Goal: Task Accomplishment & Management: Manage account settings

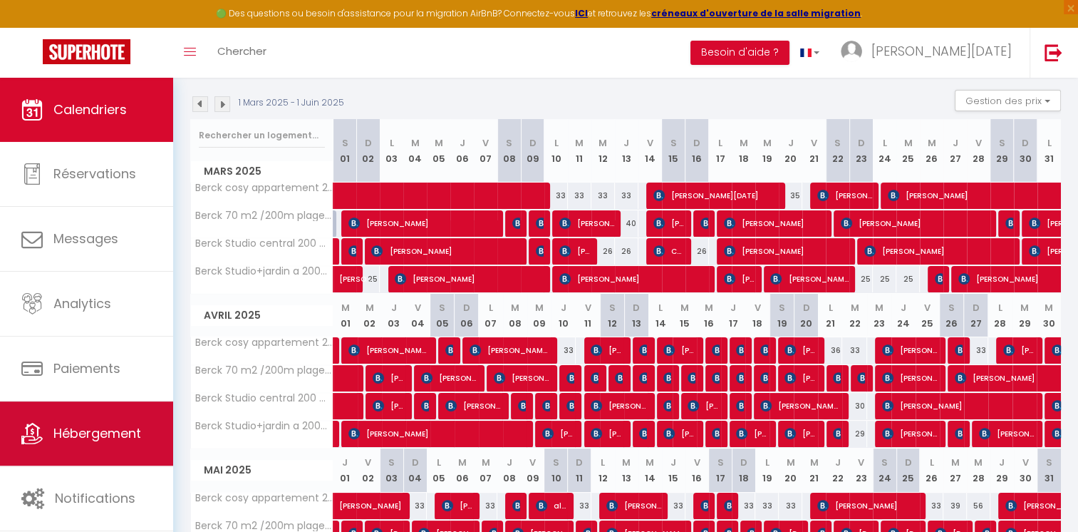
scroll to position [142, 0]
drag, startPoint x: 69, startPoint y: 440, endPoint x: 140, endPoint y: 432, distance: 71.1
click at [69, 440] on span "Hébergement" at bounding box center [97, 433] width 88 height 18
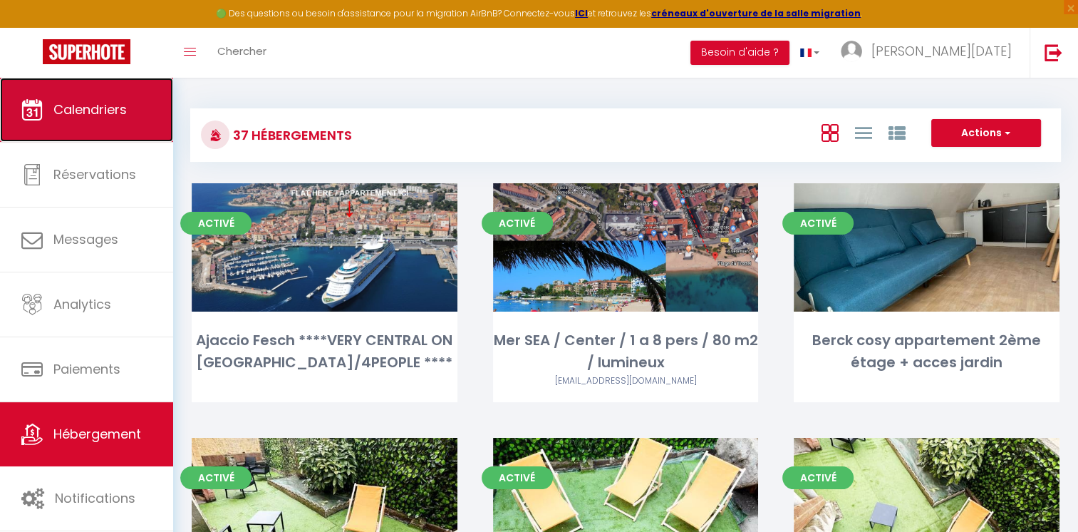
click at [146, 124] on link "Calendriers" at bounding box center [86, 110] width 173 height 64
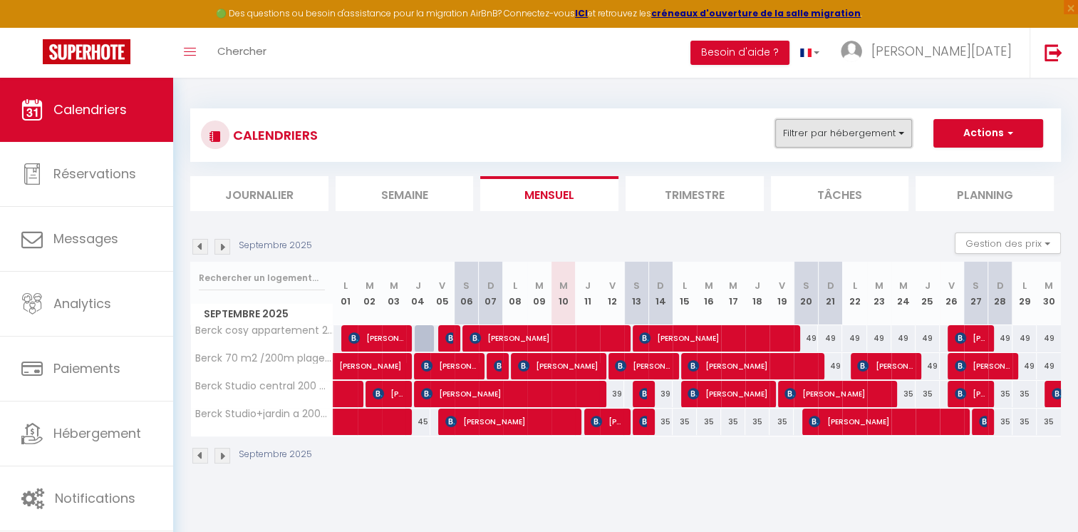
drag, startPoint x: 817, startPoint y: 130, endPoint x: 818, endPoint y: 138, distance: 8.0
click at [818, 130] on button "Filtrer par hébergement" at bounding box center [843, 133] width 137 height 28
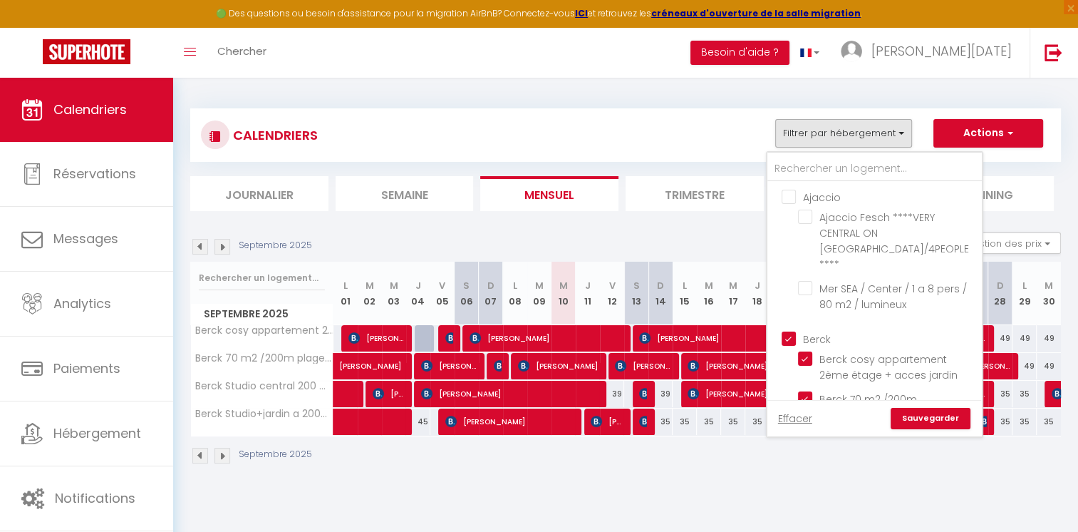
click at [787, 190] on input "Ajaccio" at bounding box center [889, 196] width 214 height 14
checkbox input "true"
checkbox input "false"
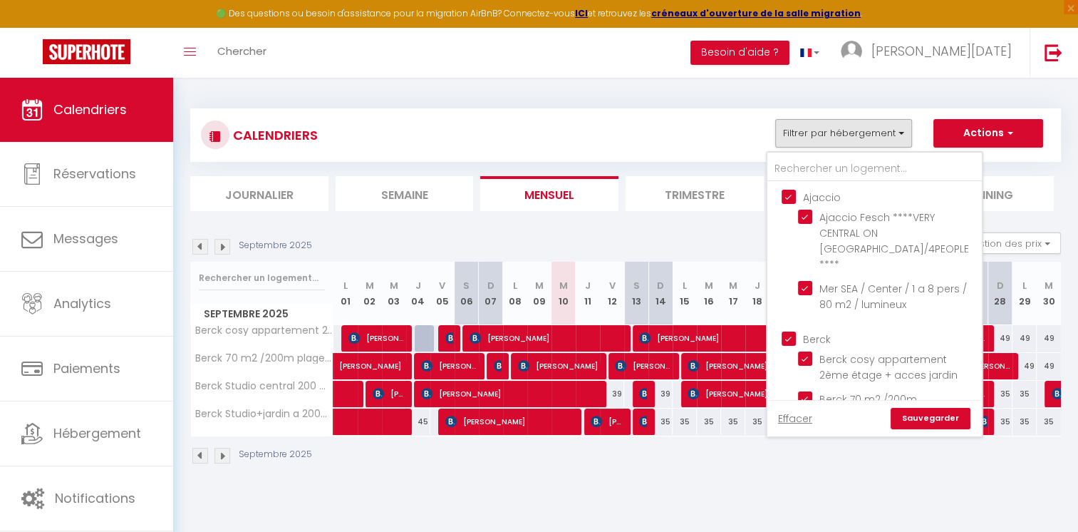
checkbox input "false"
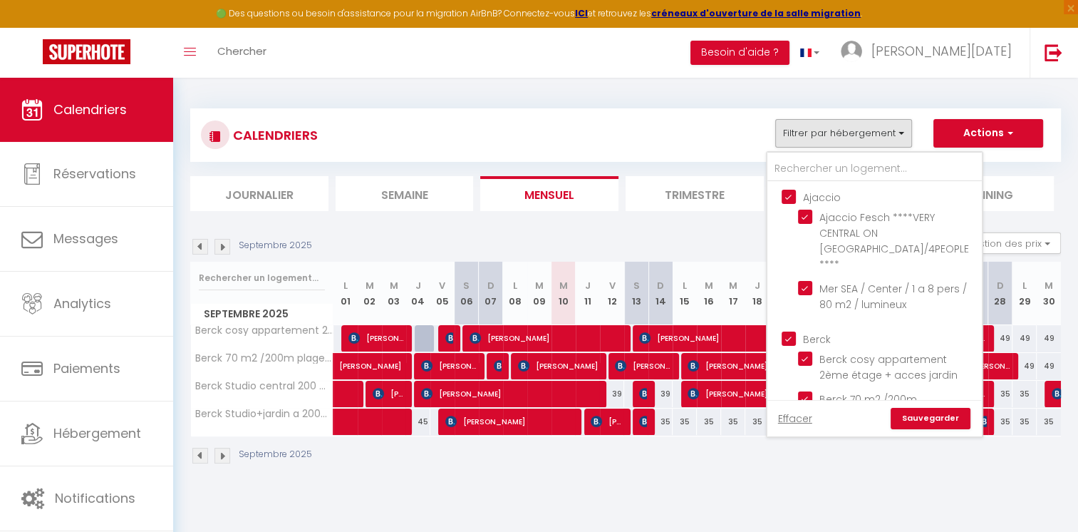
checkbox input "false"
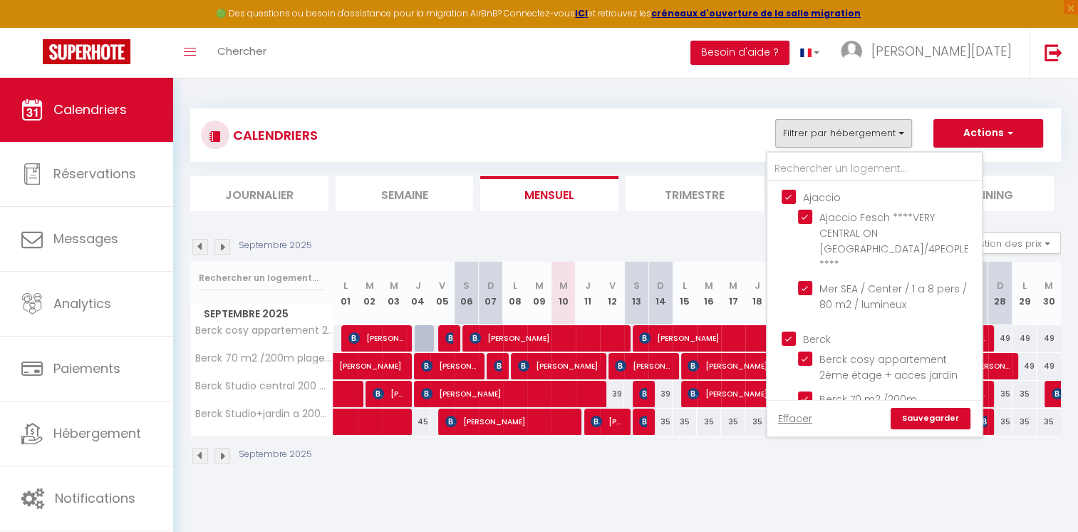
checkbox input "false"
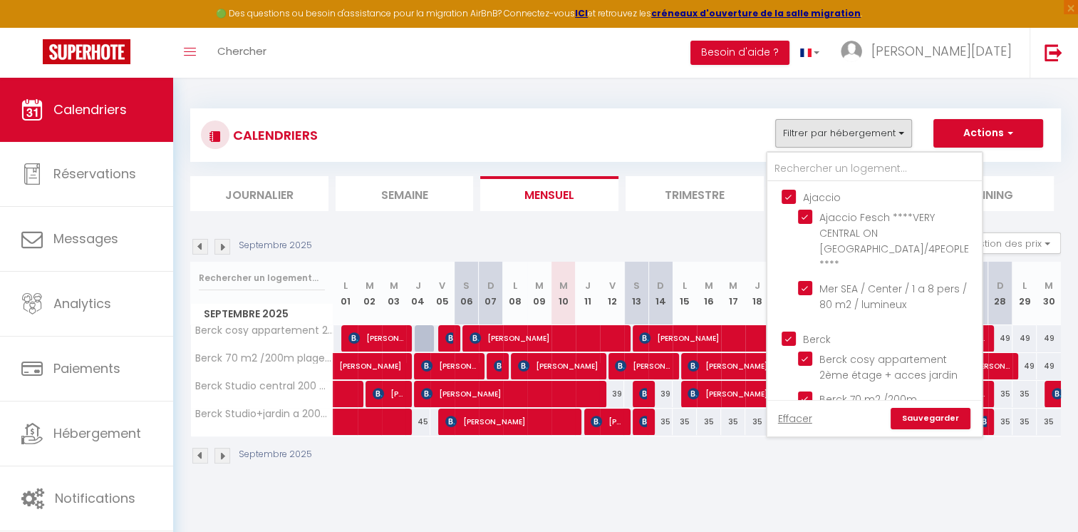
checkbox input "false"
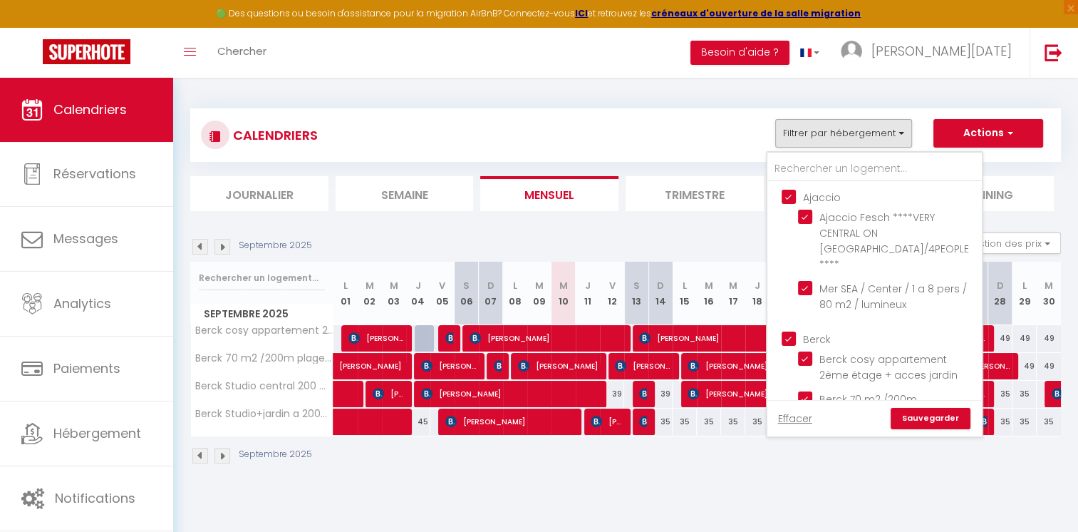
checkbox input "false"
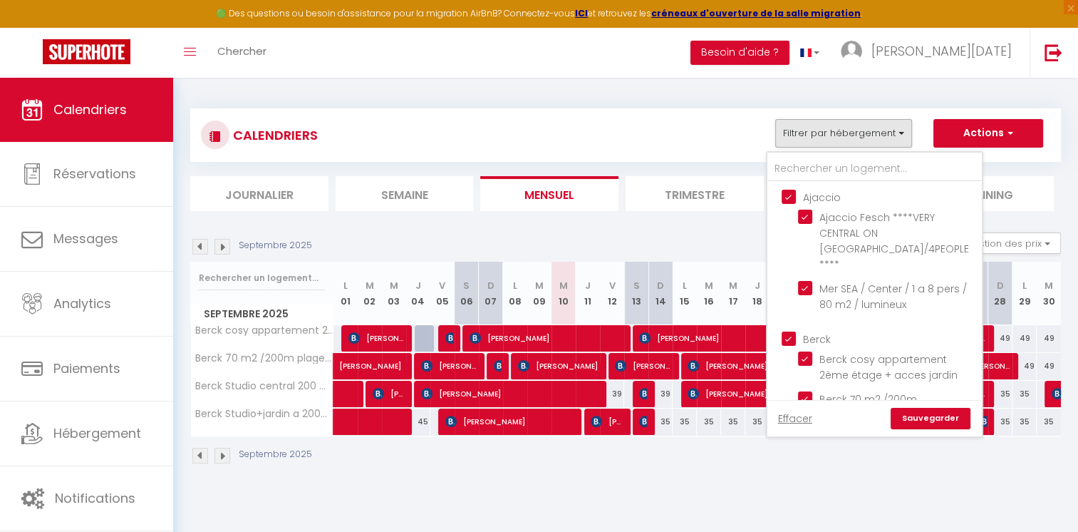
checkbox input "false"
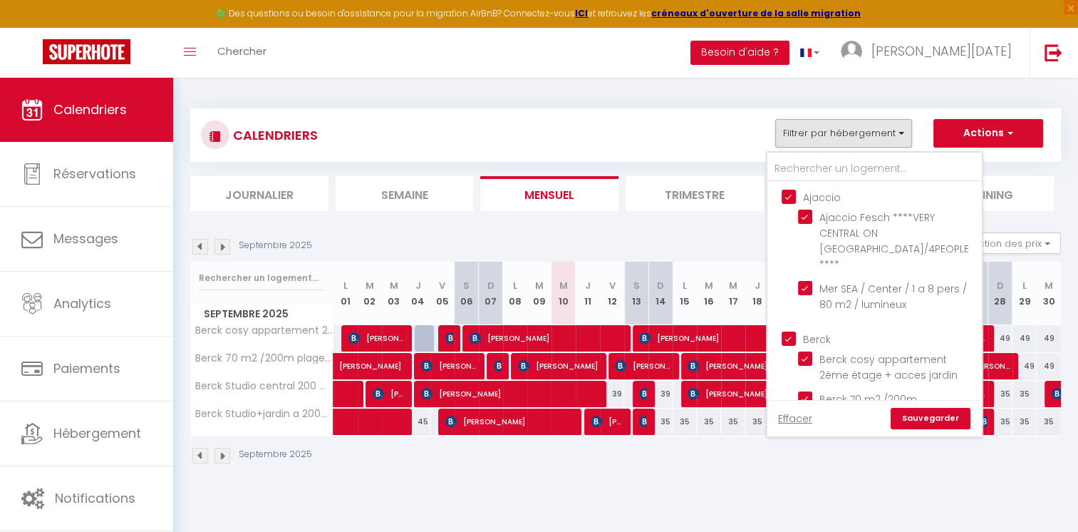
click at [787, 192] on input "Ajaccio" at bounding box center [889, 196] width 214 height 14
checkbox input "false"
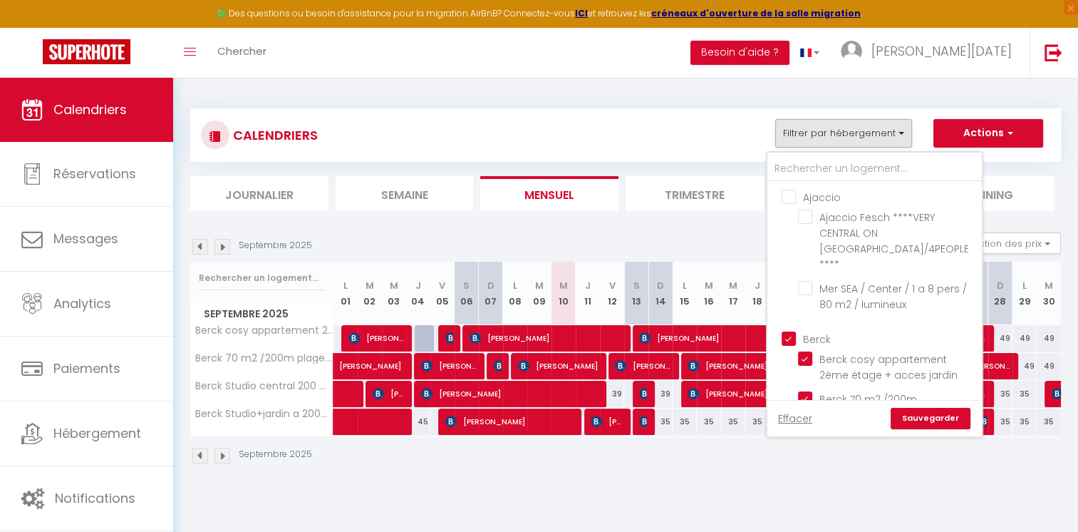
checkbox input "false"
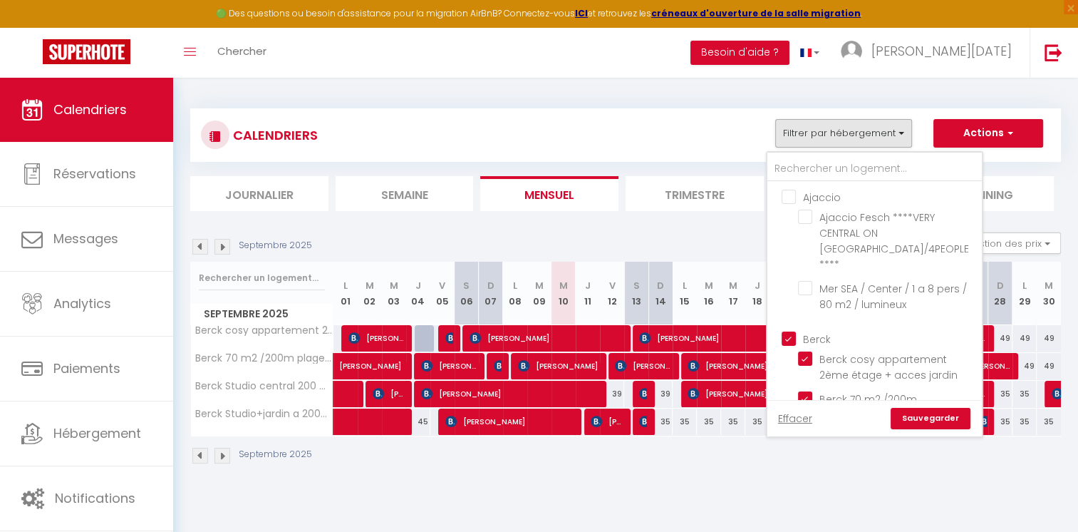
checkbox input "false"
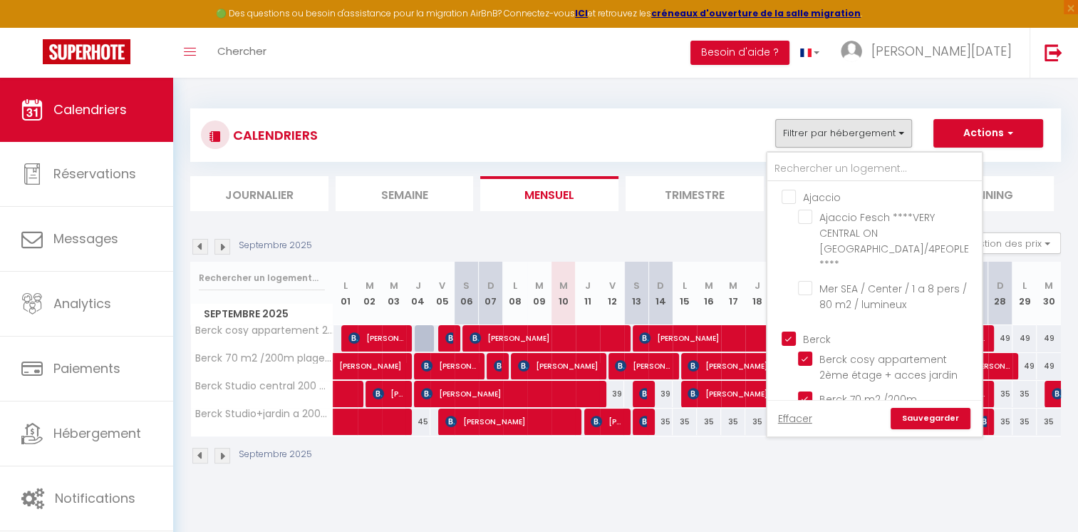
checkbox input "false"
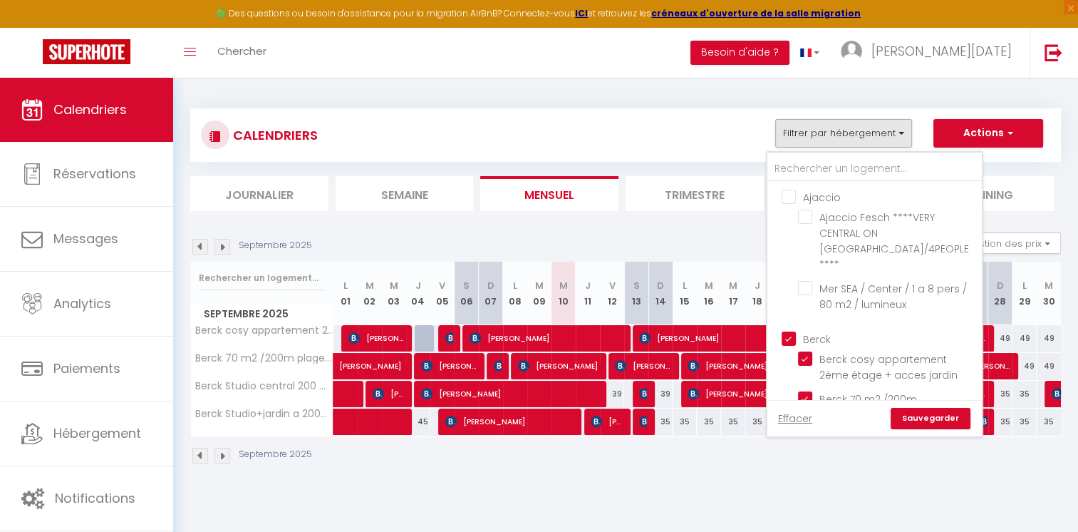
checkbox input "false"
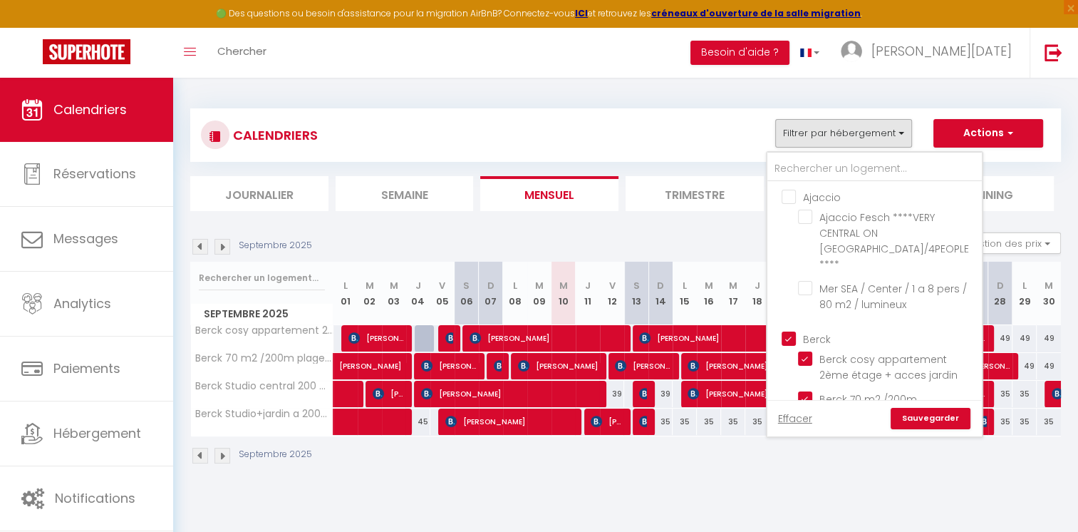
checkbox input "false"
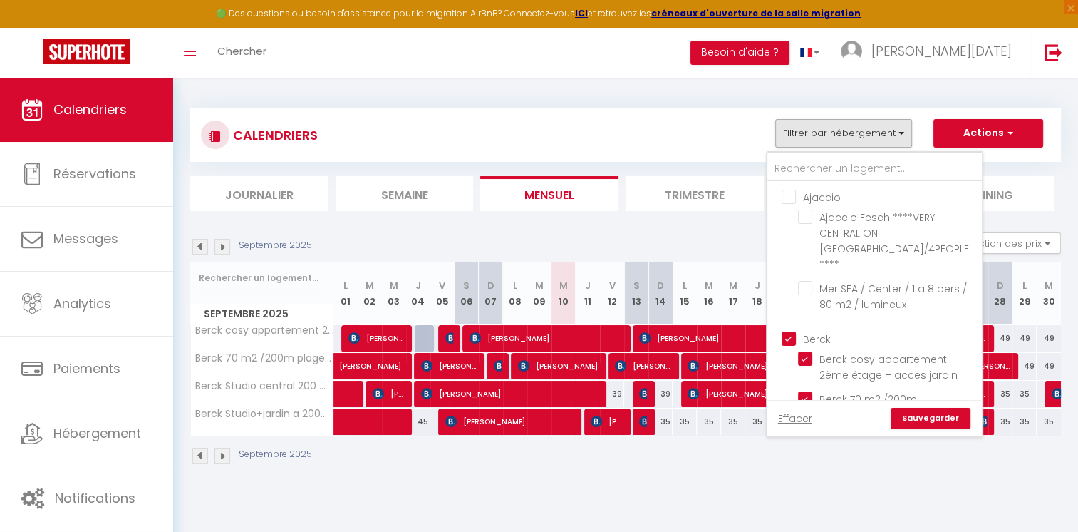
checkbox input "false"
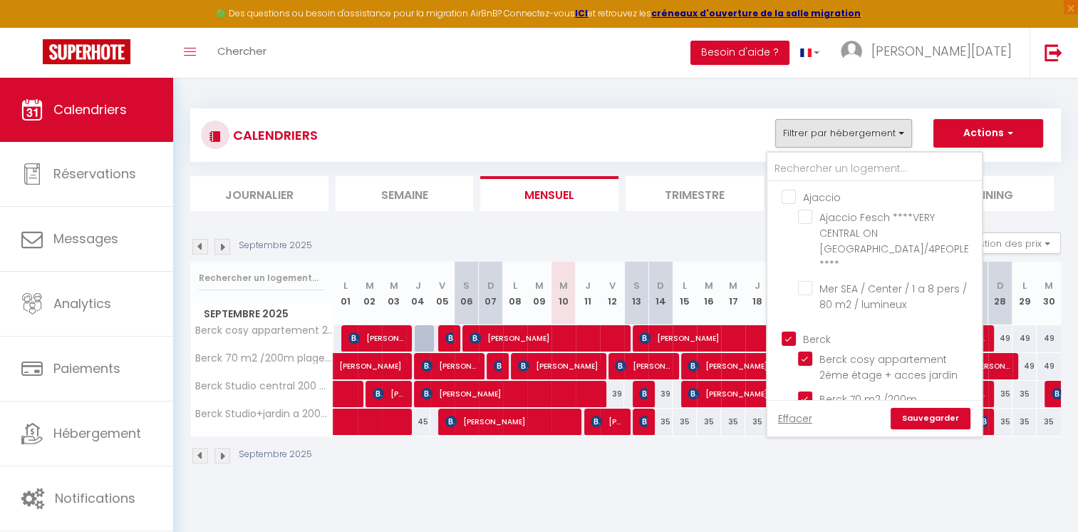
click at [788, 331] on input "Berck" at bounding box center [889, 338] width 214 height 14
checkbox input "false"
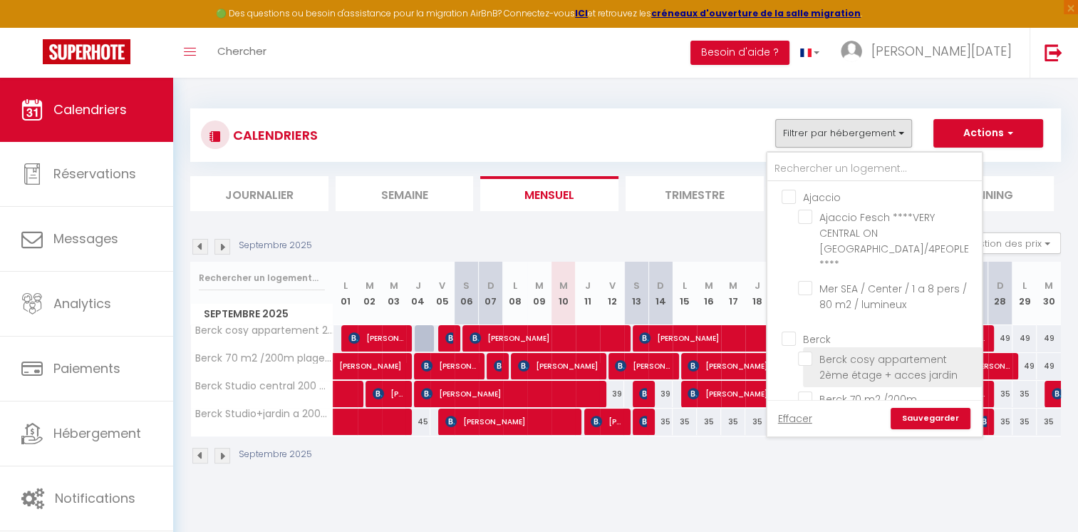
checkbox input "false"
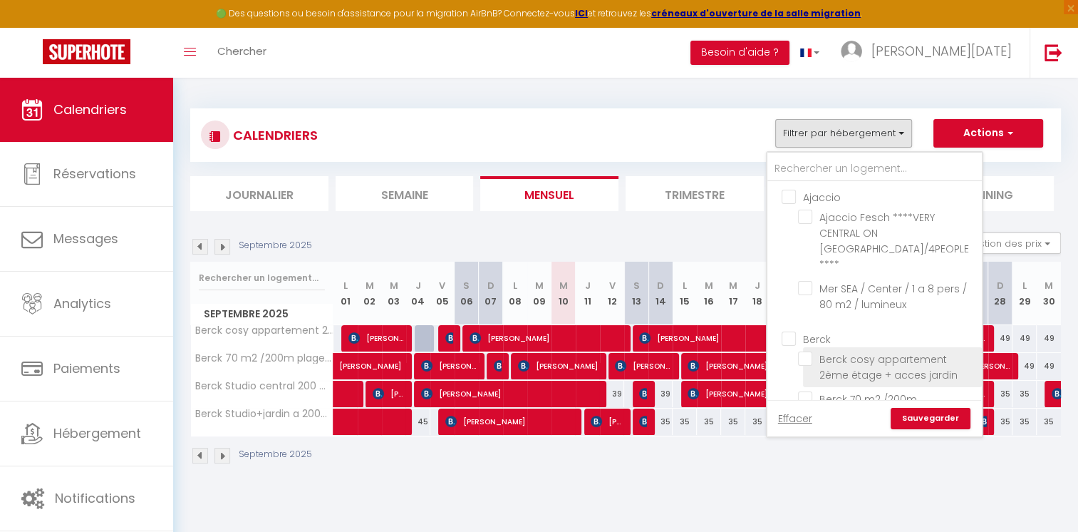
checkbox input "false"
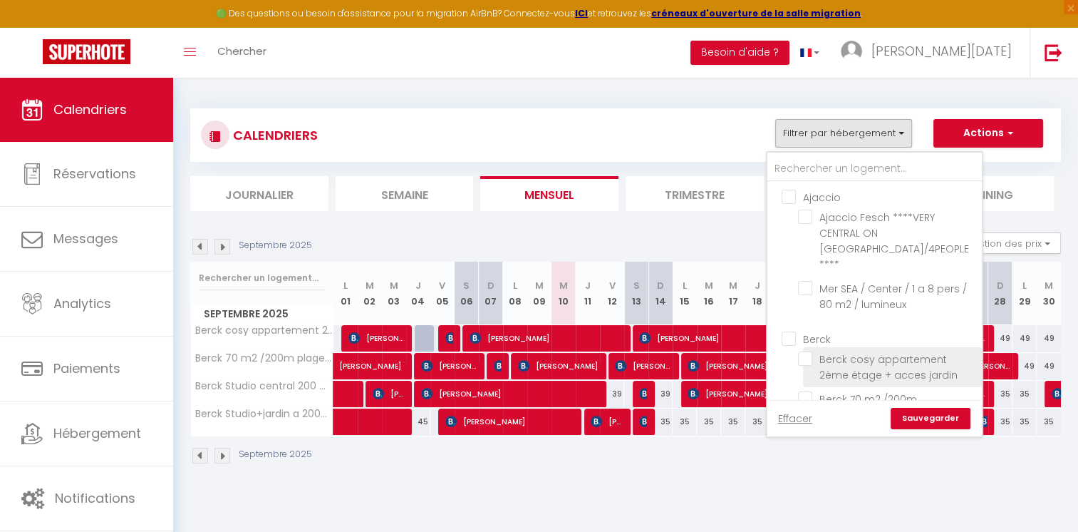
checkbox input "false"
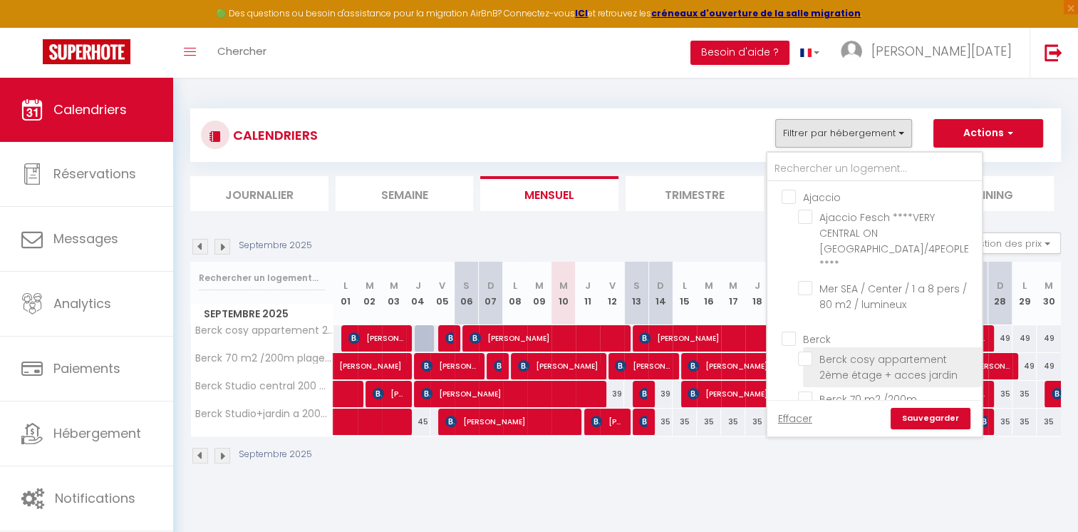
checkbox input "false"
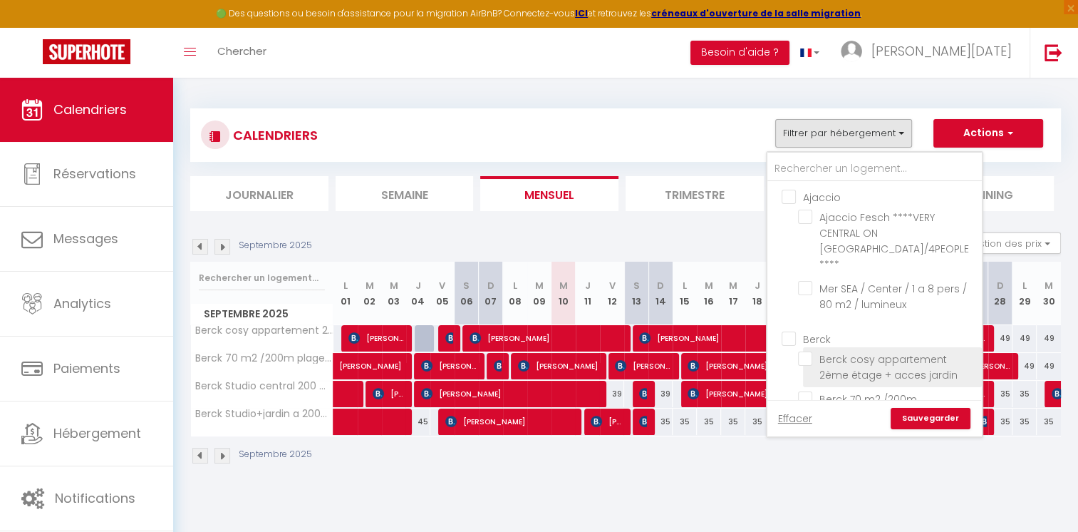
checkbox input "false"
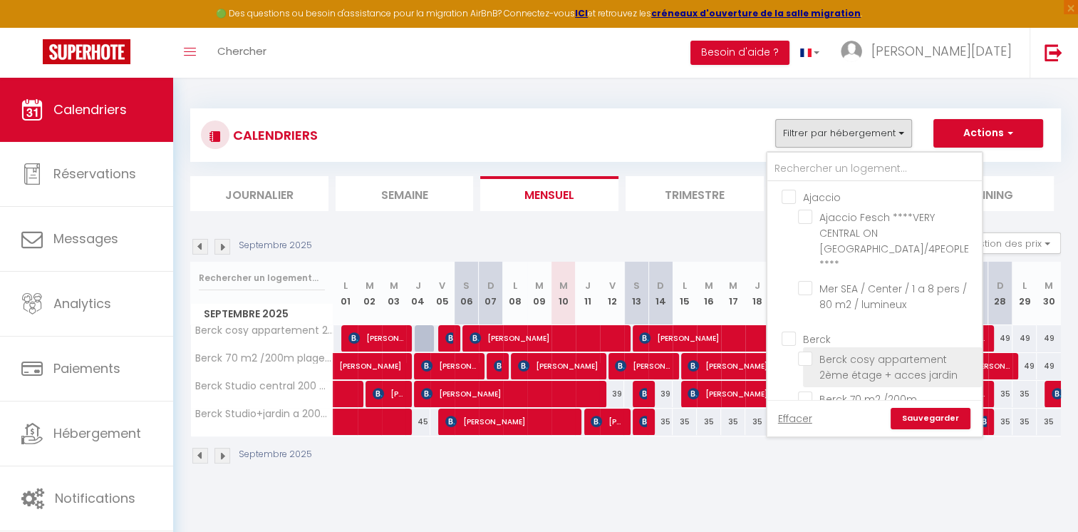
checkbox input "false"
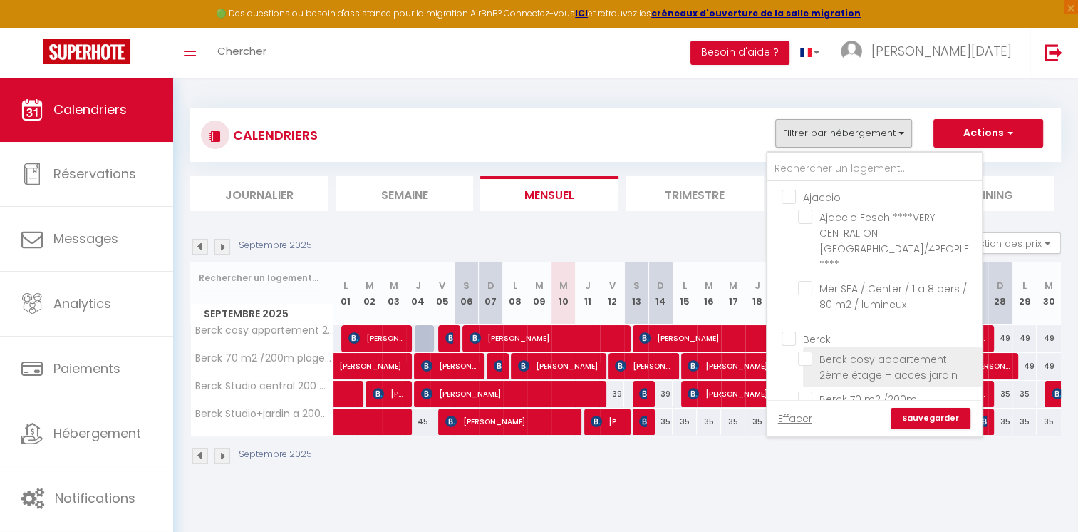
checkbox input "false"
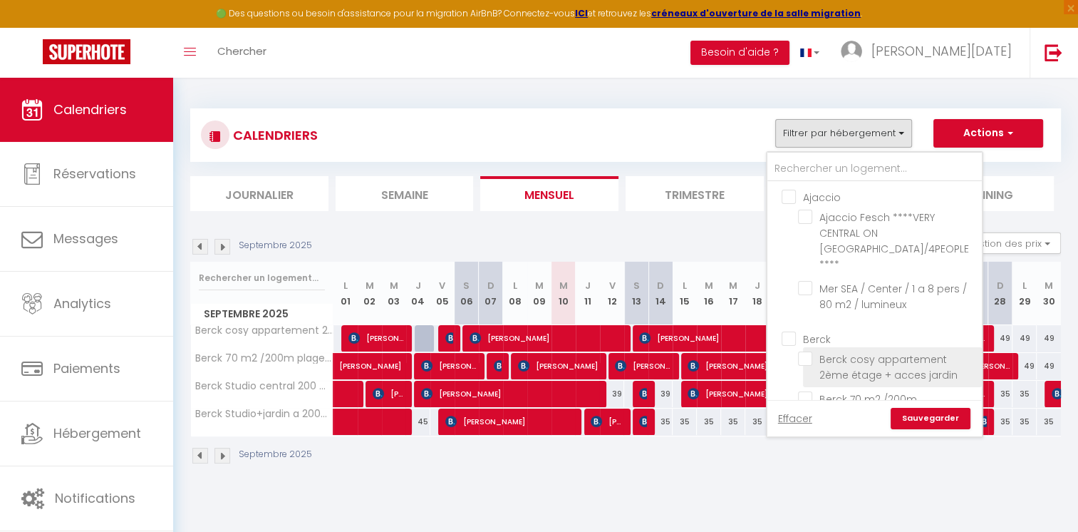
checkbox input "false"
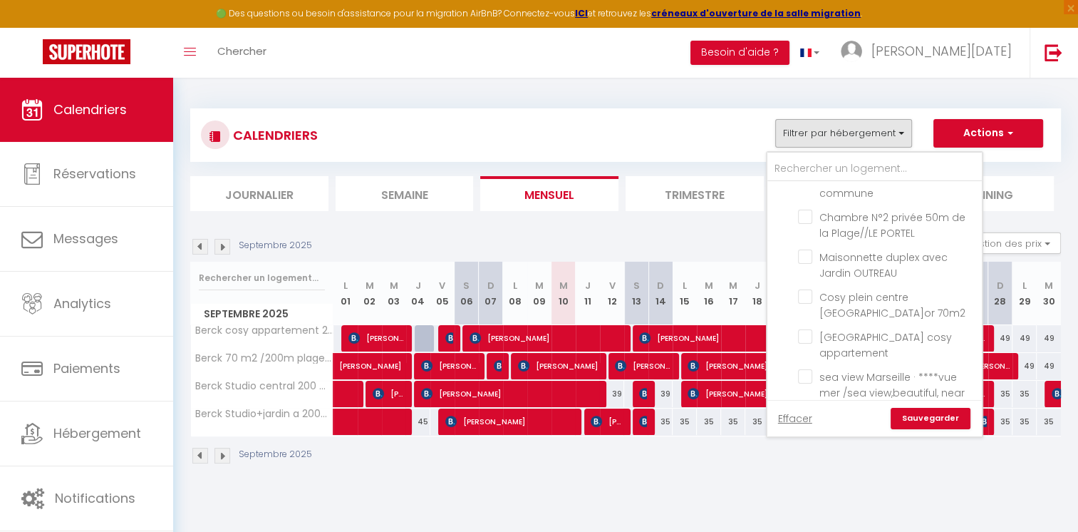
scroll to position [1708, 0]
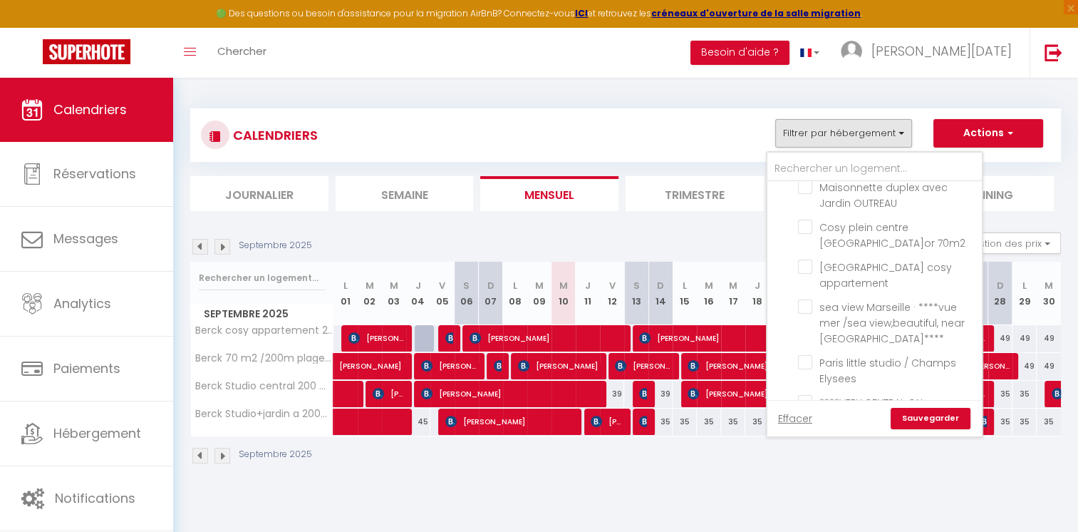
click at [916, 412] on link "Sauvegarder" at bounding box center [931, 418] width 80 height 21
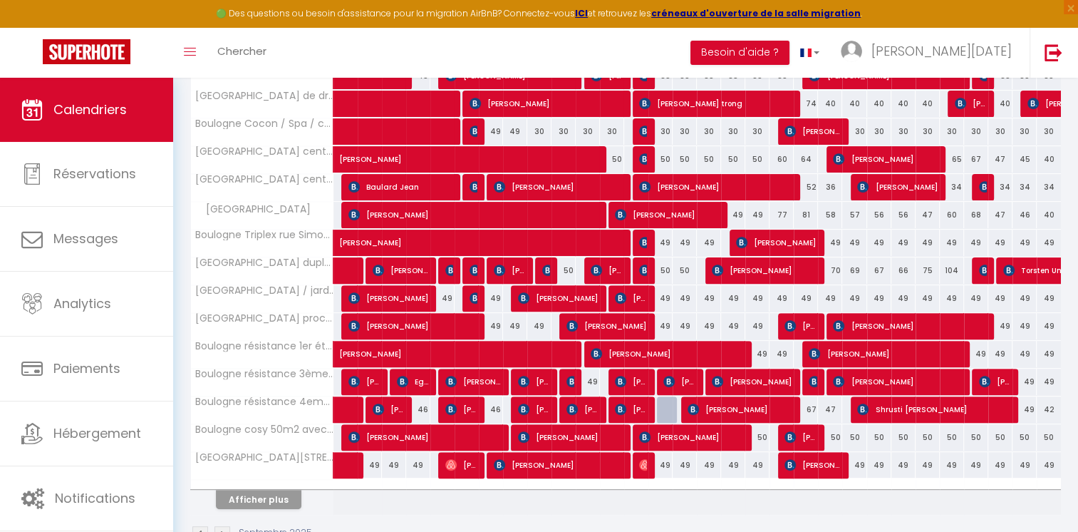
scroll to position [438, 0]
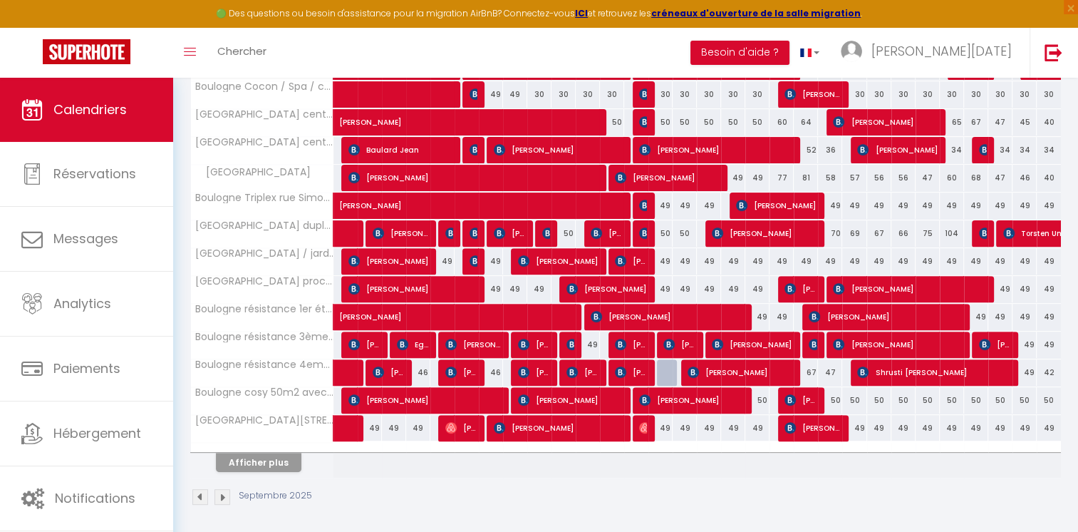
click at [265, 468] on th "Afficher plus" at bounding box center [262, 460] width 142 height 36
click at [279, 457] on button "Afficher plus" at bounding box center [258, 461] width 85 height 19
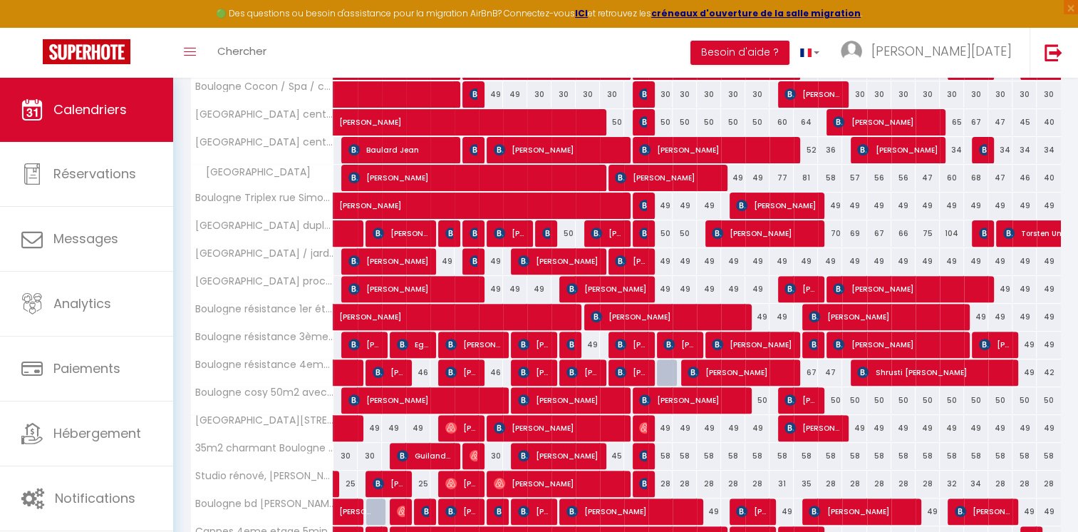
scroll to position [153, 0]
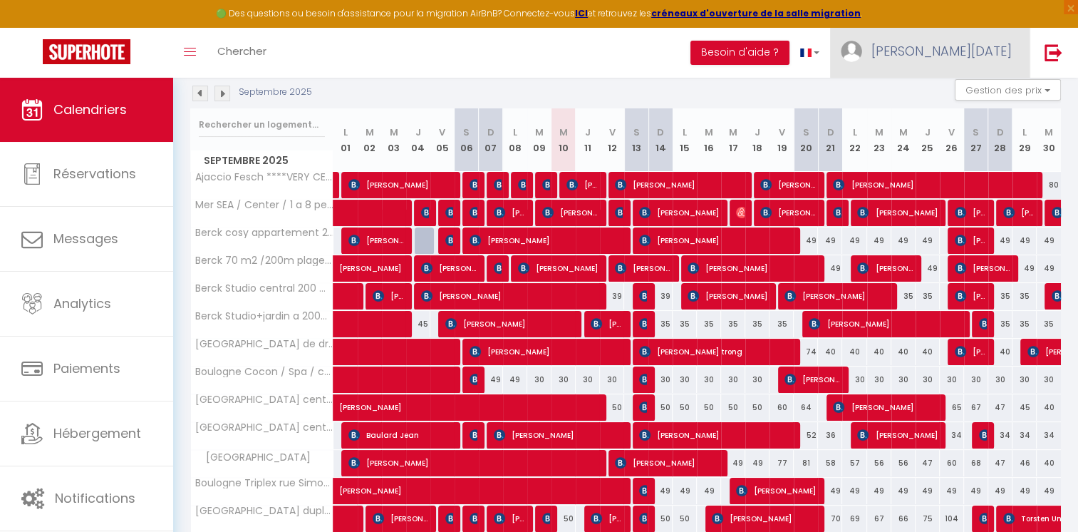
click at [862, 56] on img at bounding box center [851, 51] width 21 height 21
click at [958, 97] on link "Paramètres" at bounding box center [972, 99] width 105 height 24
select select "fr"
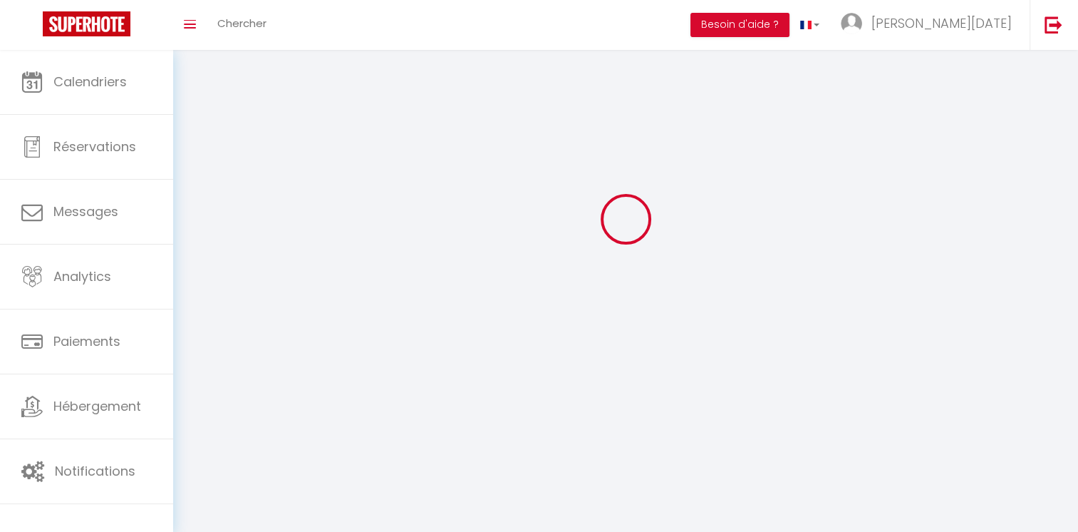
scroll to position [50, 0]
type input "Jean Noel"
type input "Fournillier"
type input "0766543170"
type input "Ino solutions, 5 avenue du général de gaulle"
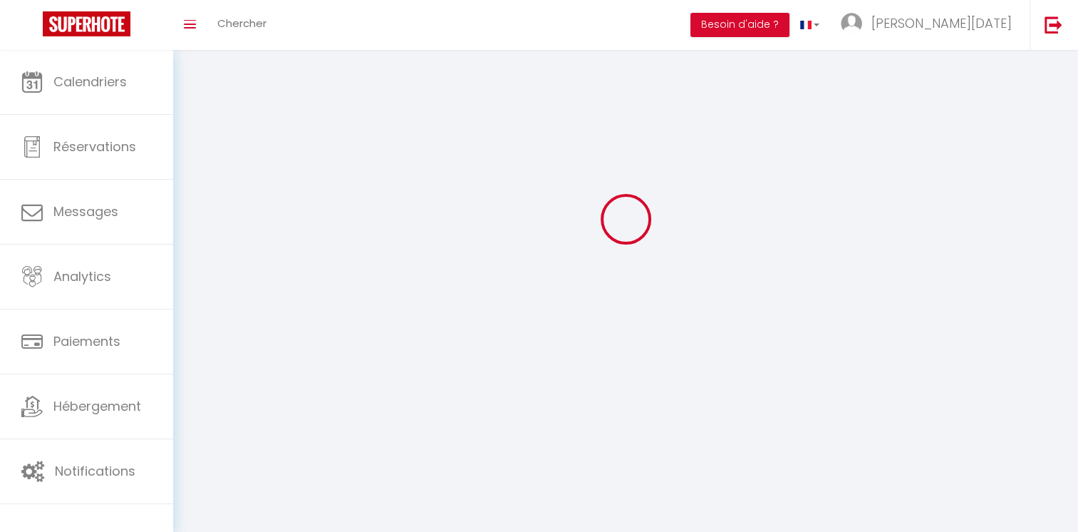
type input "94160"
type input "Saint mandé"
type input "KHHW3Zae1tidDNXJdqXxKK52K"
type input "qIdbDsWuY26hKZySQjsdZRt5v"
type input "https://app.superhote.com/#/get-available-rentals/qIdbDsWuY26hKZySQjsdZRt5v"
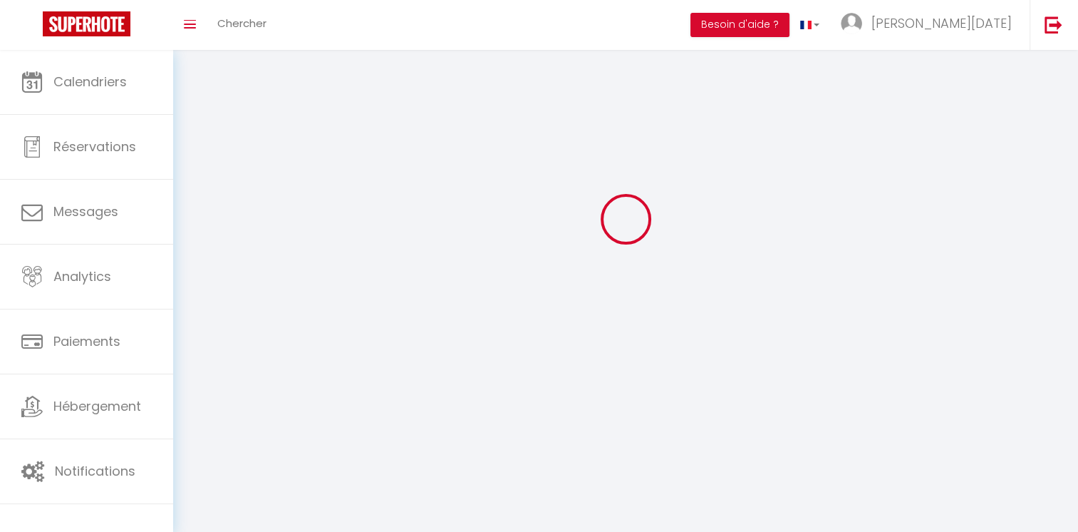
select select "28"
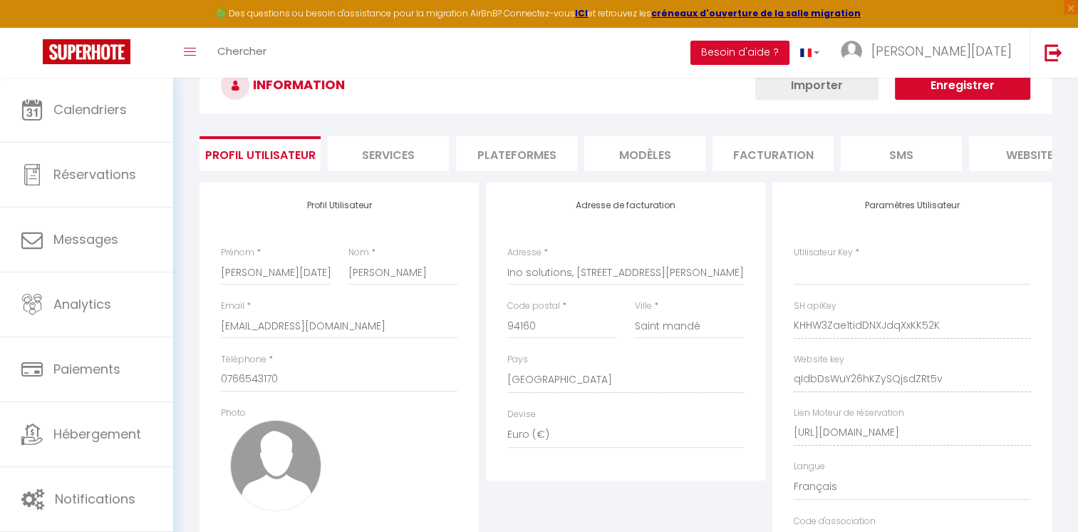
type input "KHHW3Zae1tidDNXJdqXxKK52K"
type input "qIdbDsWuY26hKZySQjsdZRt5v"
type input "https://app.superhote.com/#/get-available-rentals/qIdbDsWuY26hKZySQjsdZRt5v"
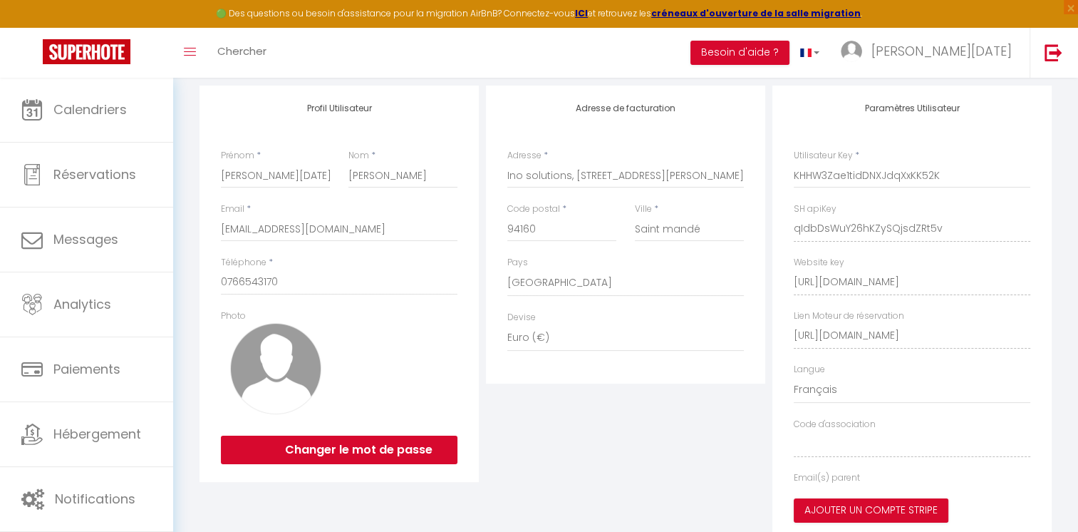
select select "fr"
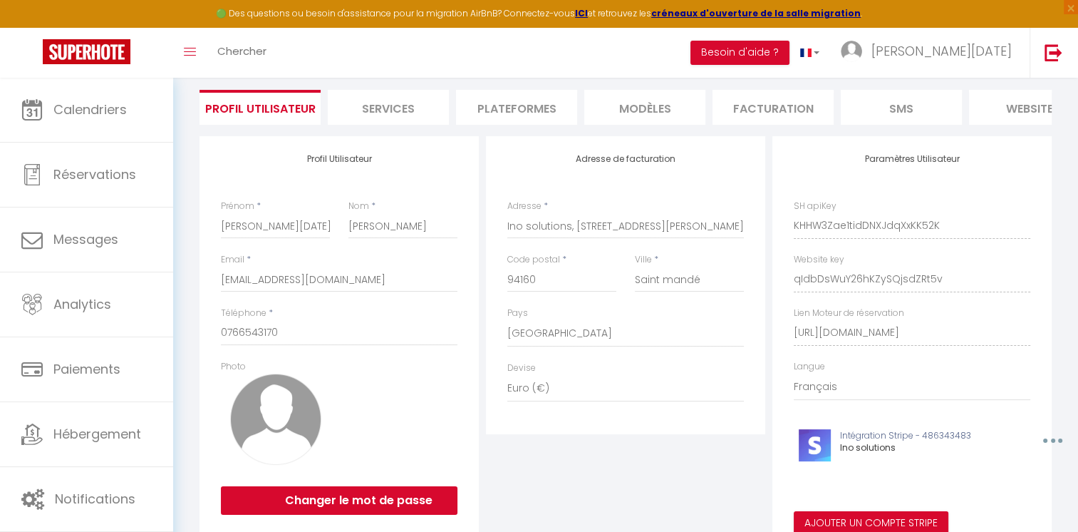
scroll to position [0, 0]
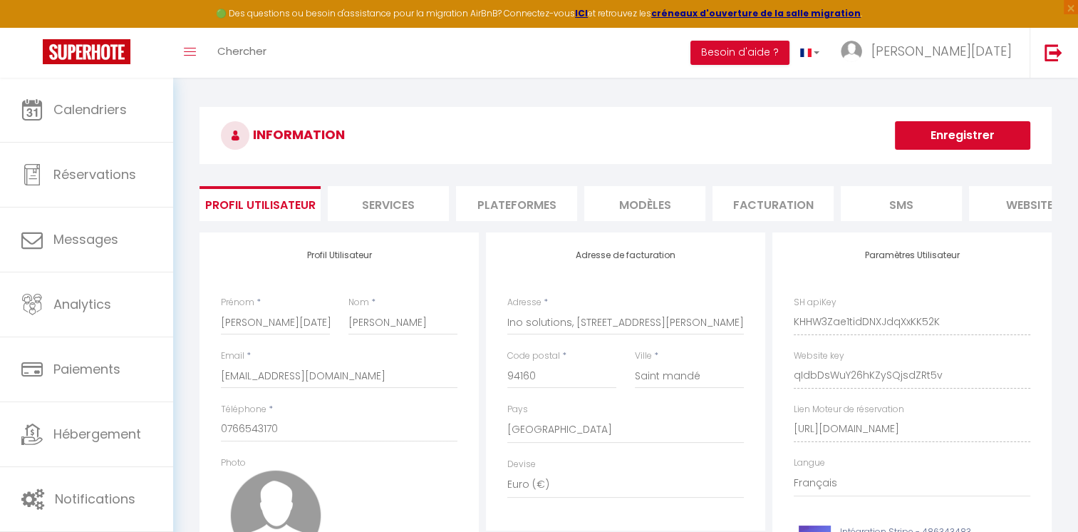
click at [387, 209] on li "Services" at bounding box center [388, 203] width 121 height 35
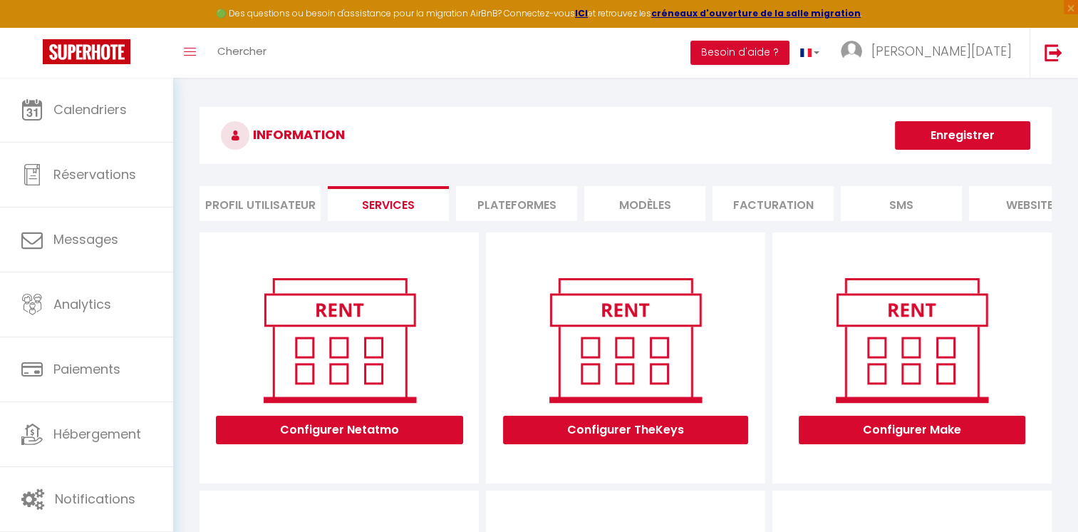
click at [523, 209] on li "Plateformes" at bounding box center [516, 203] width 121 height 35
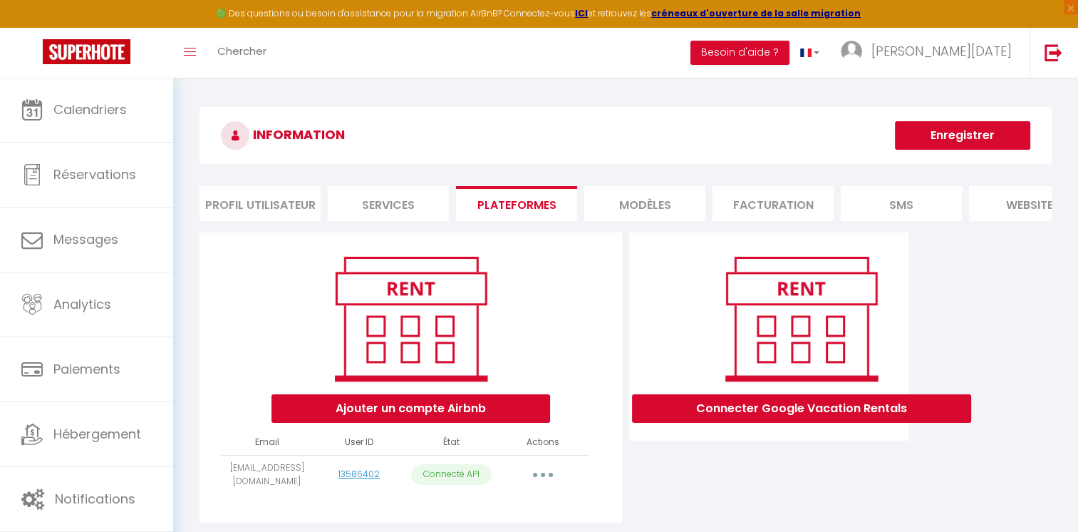
click at [401, 195] on li "Services" at bounding box center [388, 203] width 121 height 35
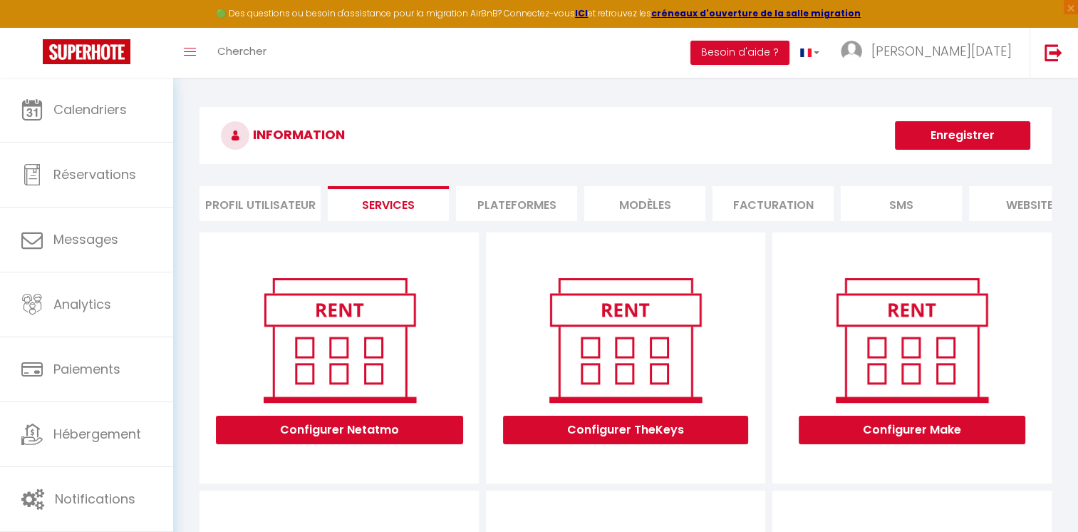
click at [540, 219] on li "Plateformes" at bounding box center [516, 203] width 121 height 35
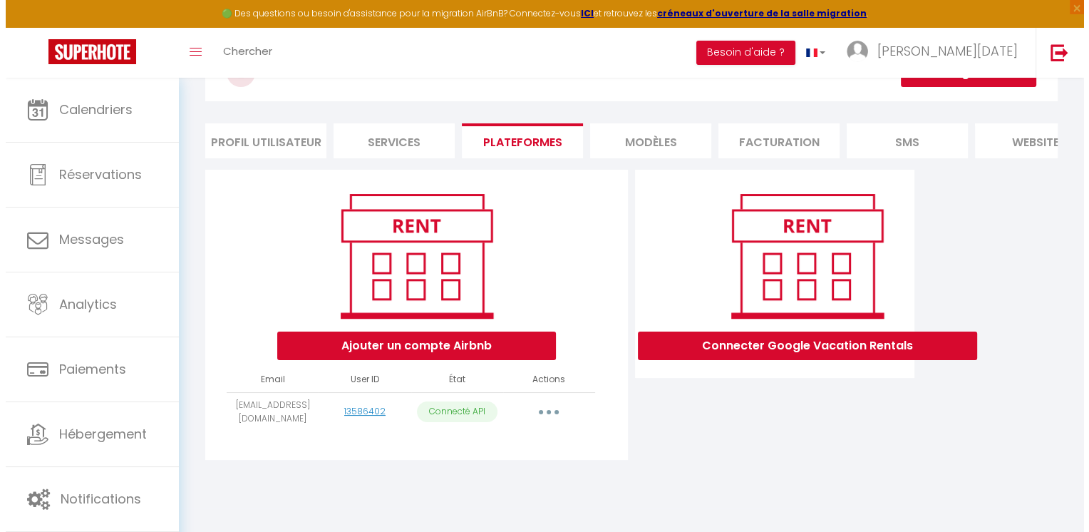
scroll to position [77, 0]
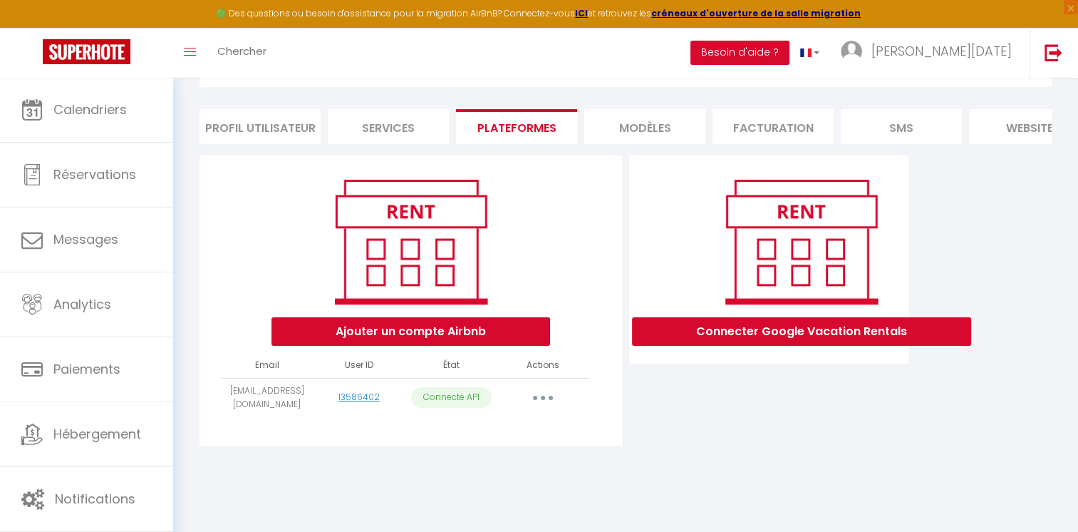
click at [554, 404] on button "button" at bounding box center [543, 397] width 40 height 23
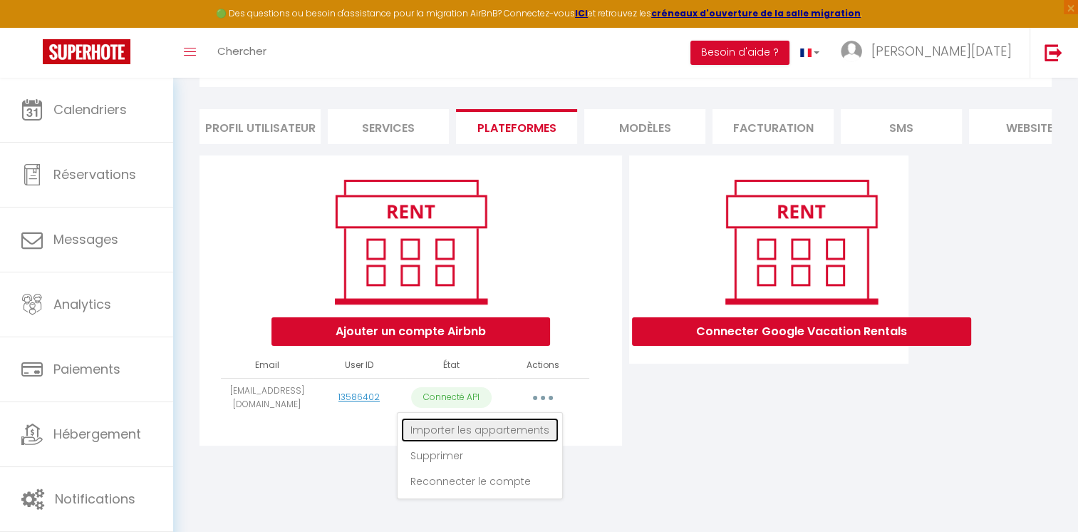
click at [533, 437] on link "Importer les appartements" at bounding box center [479, 430] width 157 height 24
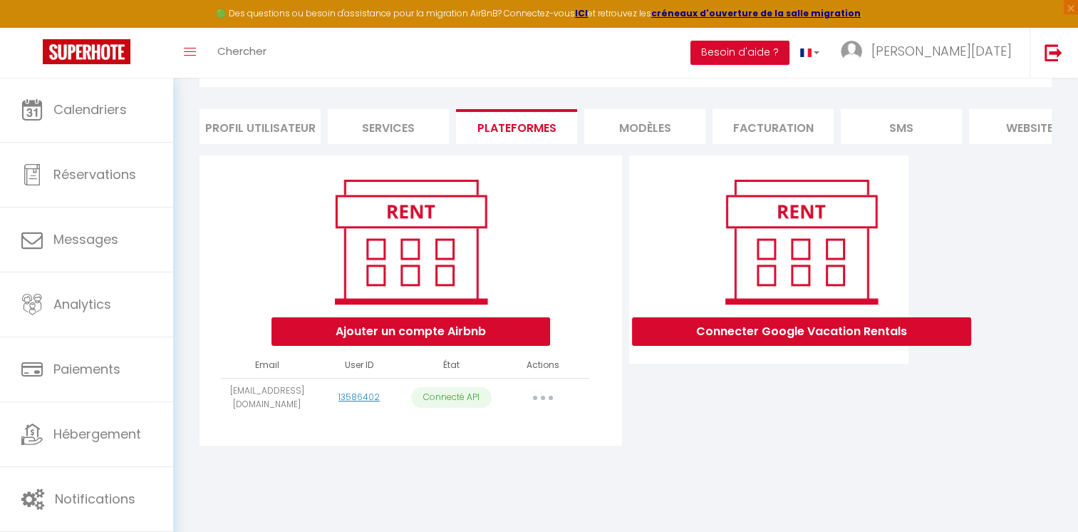
select select "36671"
select select "36673"
select select "36675"
select select "36676"
select select "36677"
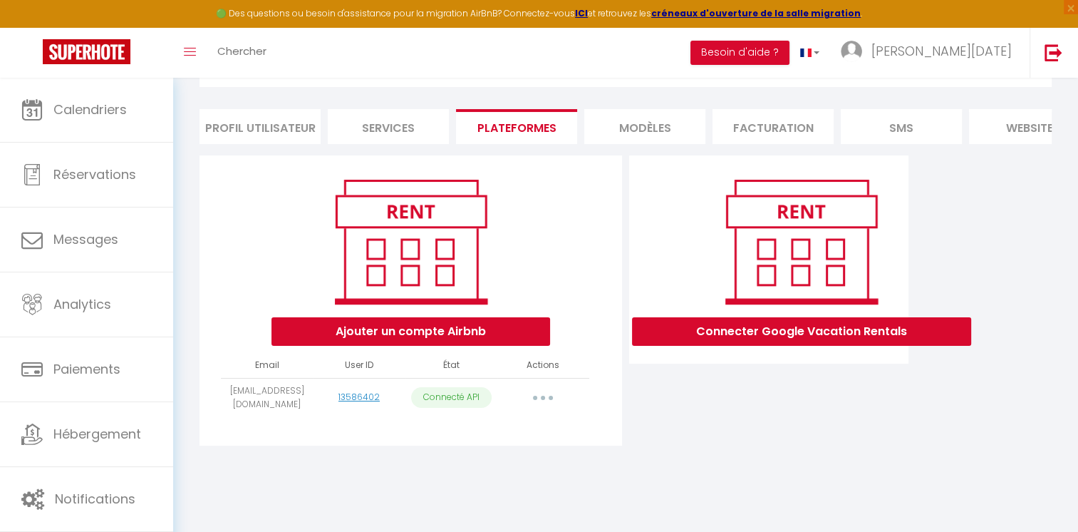
select select "36679"
select select "36682"
select select "41776"
select select "40283"
select select
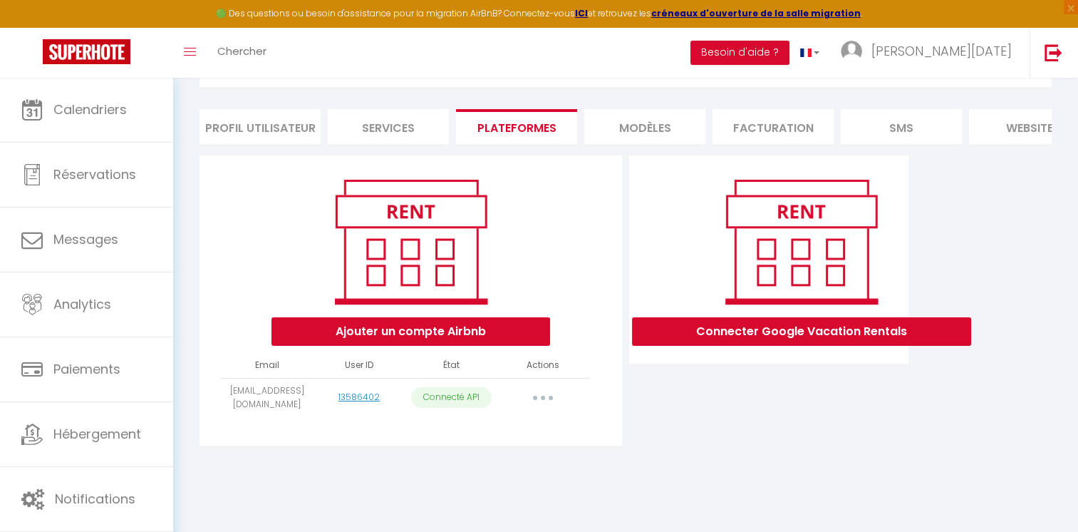
select select "45851"
select select "52252"
select select "56297"
select select "56785"
select select "69481"
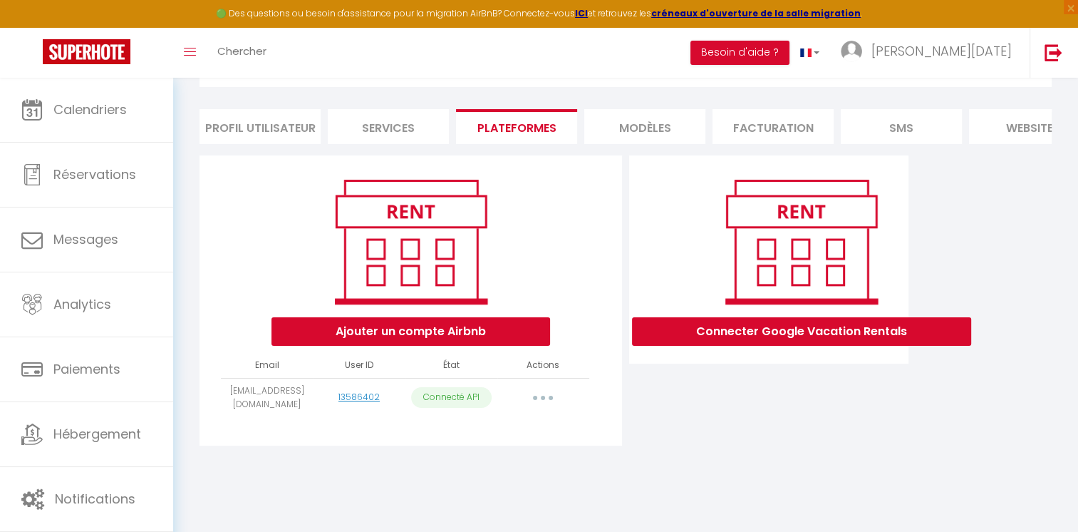
select select "67593"
select select "71424"
select select "72216"
select select "72408"
select select "73510"
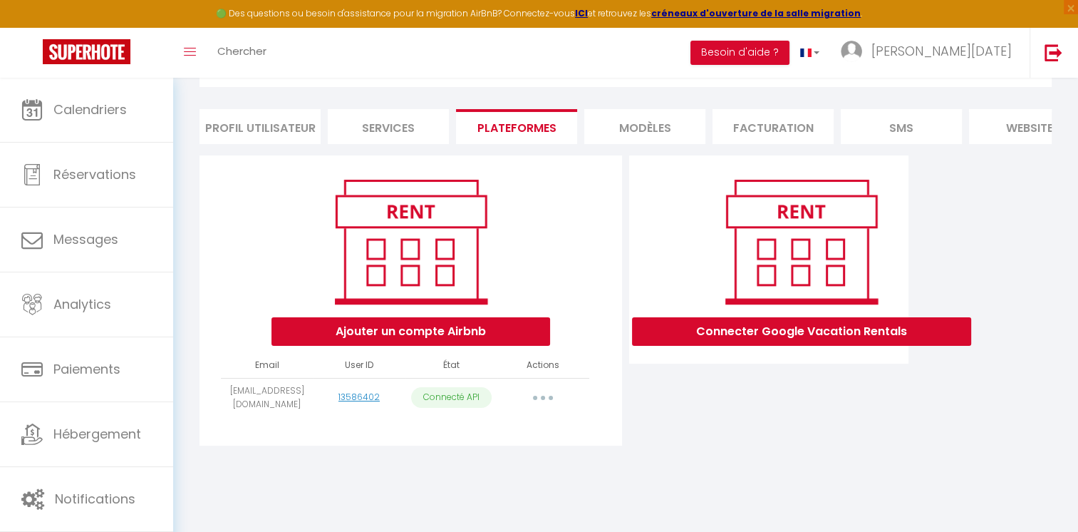
select select "73513"
select select "74462"
select select "74461"
select select "74460"
select select "74521"
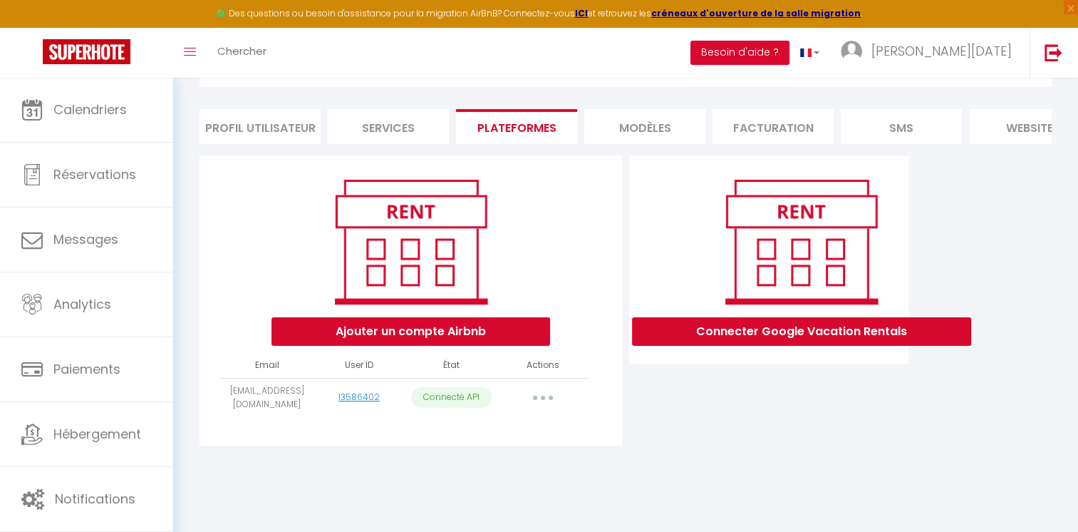
select select "76092"
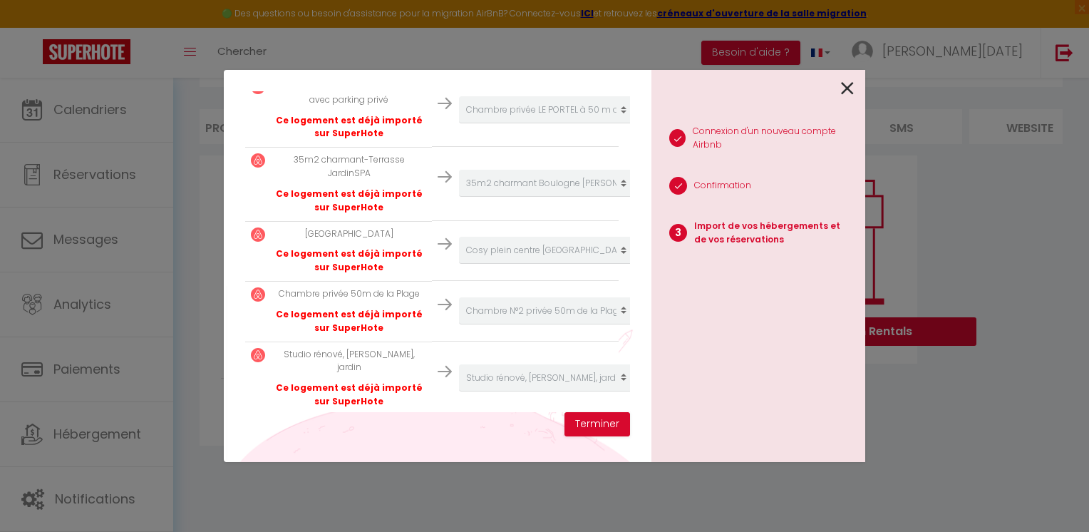
scroll to position [1718, 0]
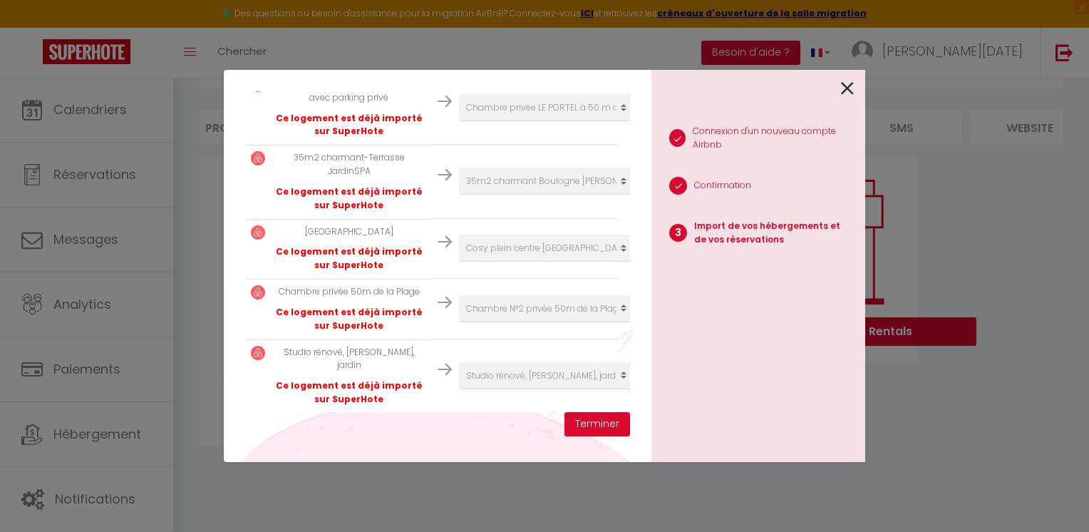
click at [470, 418] on select "Créer un nouvel hébergement Ne rien faire Ajaccio Fesch ****VERY CENTRAL ON PED…" at bounding box center [546, 431] width 175 height 27
select select "create_new"
click at [459, 418] on select "Créer un nouvel hébergement Ne rien faire Ajaccio Fesch ****VERY CENTRAL ON PED…" at bounding box center [546, 431] width 175 height 27
click at [516, 418] on select "Créer un nouvel hébergement Ne rien faire Ajaccio Fesch ****VERY CENTRAL ON PED…" at bounding box center [546, 431] width 175 height 27
click at [506, 418] on select "Créer un nouvel hébergement Ne rien faire Ajaccio Fesch ****VERY CENTRAL ON PED…" at bounding box center [546, 431] width 175 height 27
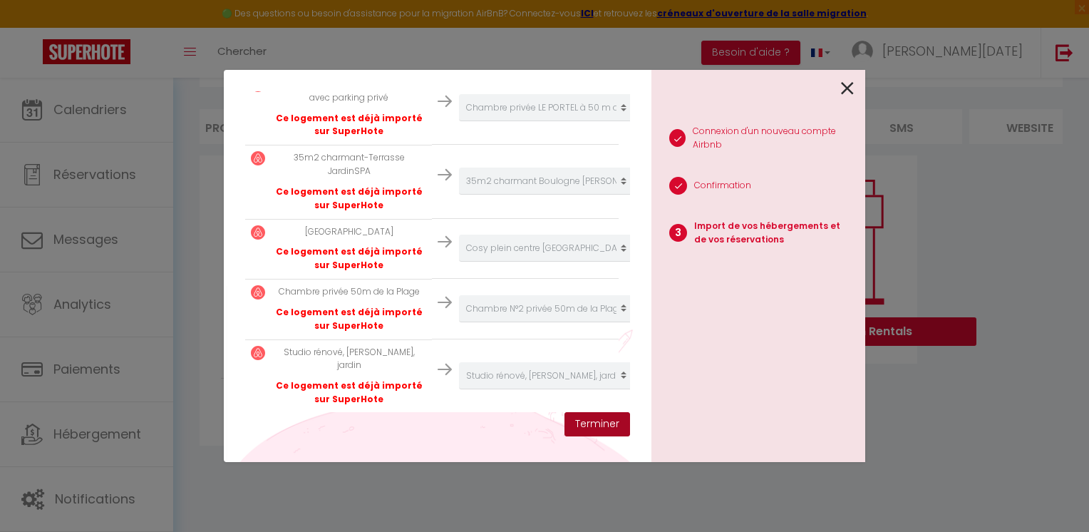
click at [598, 415] on button "Terminer" at bounding box center [597, 424] width 66 height 24
click at [846, 87] on icon at bounding box center [847, 88] width 13 height 21
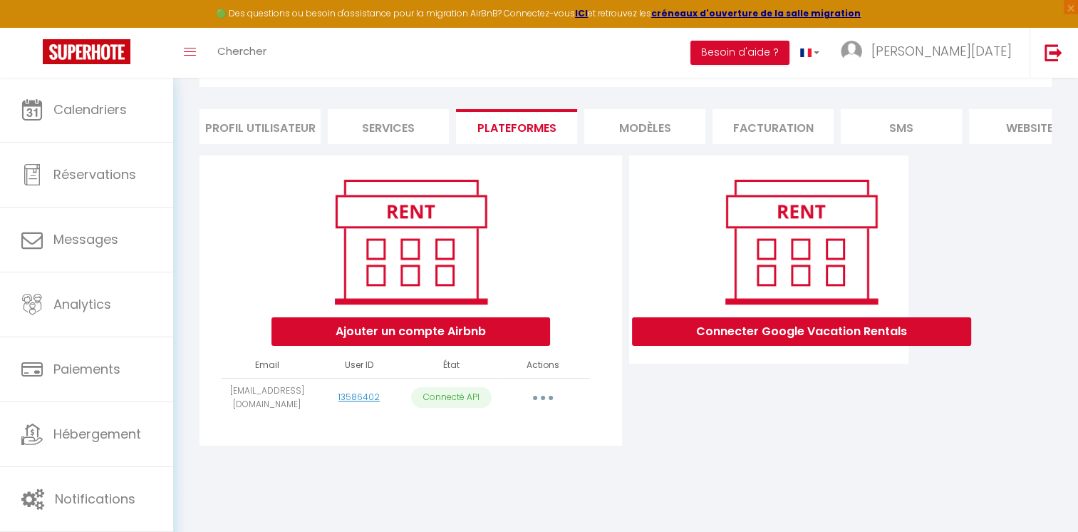
click at [531, 409] on button "button" at bounding box center [543, 397] width 40 height 23
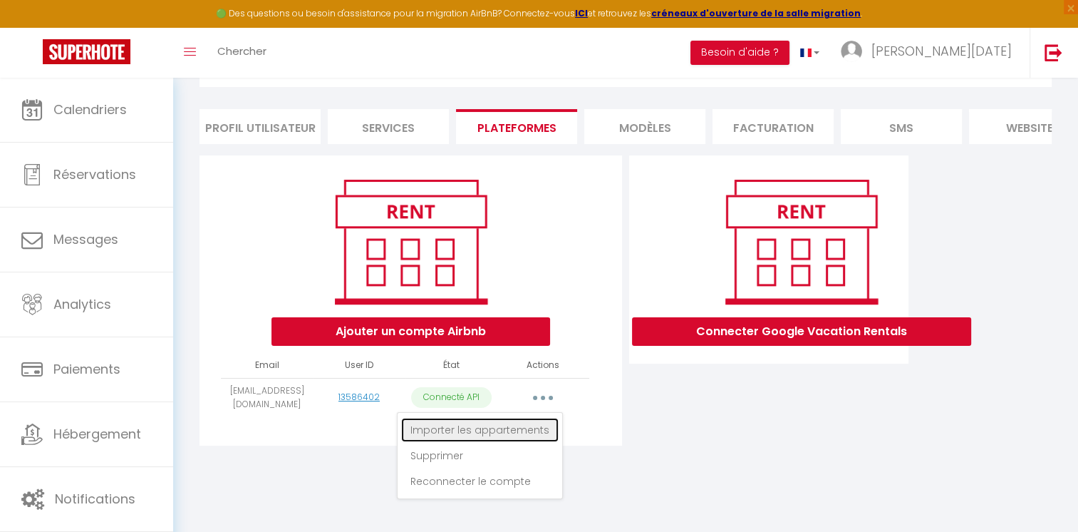
click at [513, 440] on link "Importer les appartements" at bounding box center [479, 430] width 157 height 24
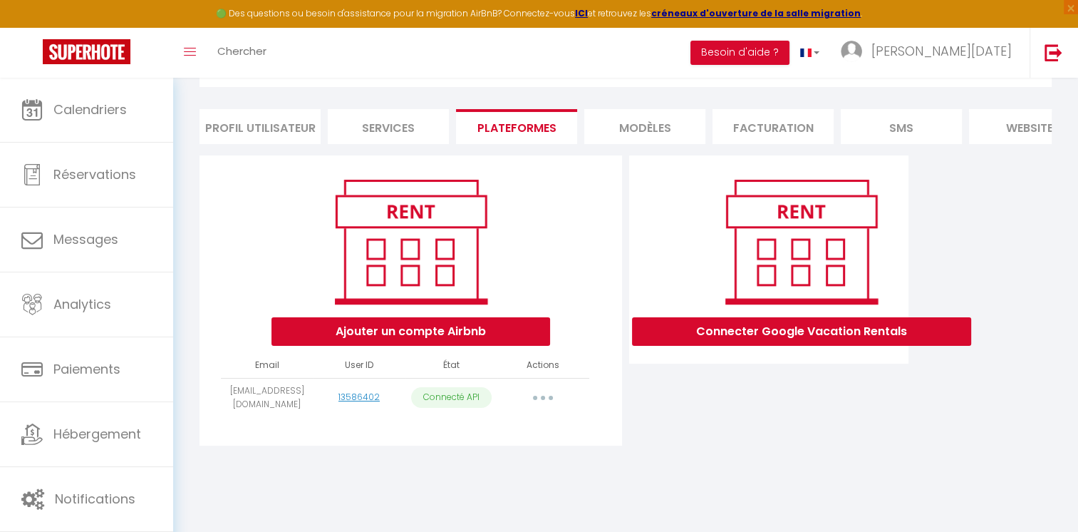
select select "36671"
select select "36673"
select select "36675"
select select "36676"
select select "36677"
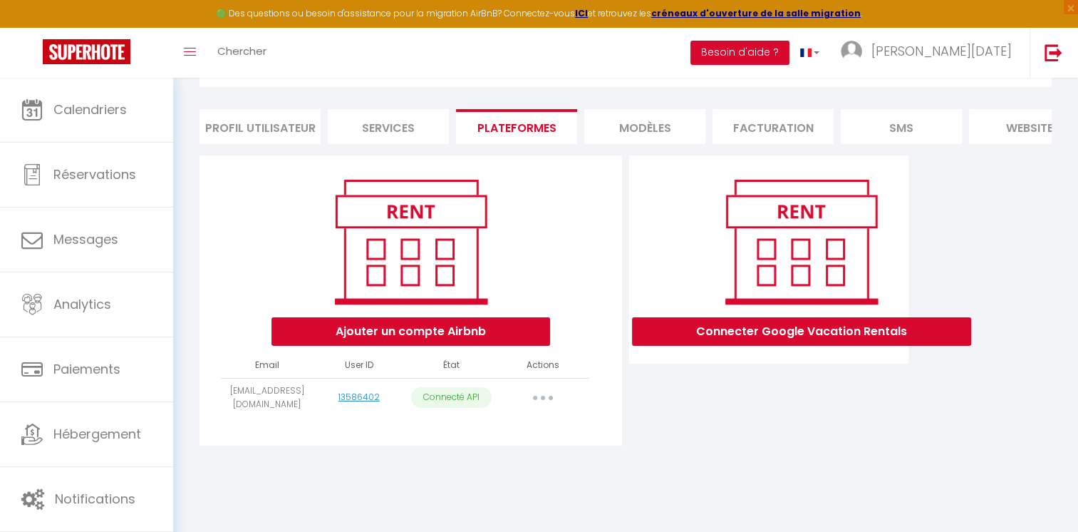
select select "36679"
select select "36682"
select select "41776"
select select "40283"
select select
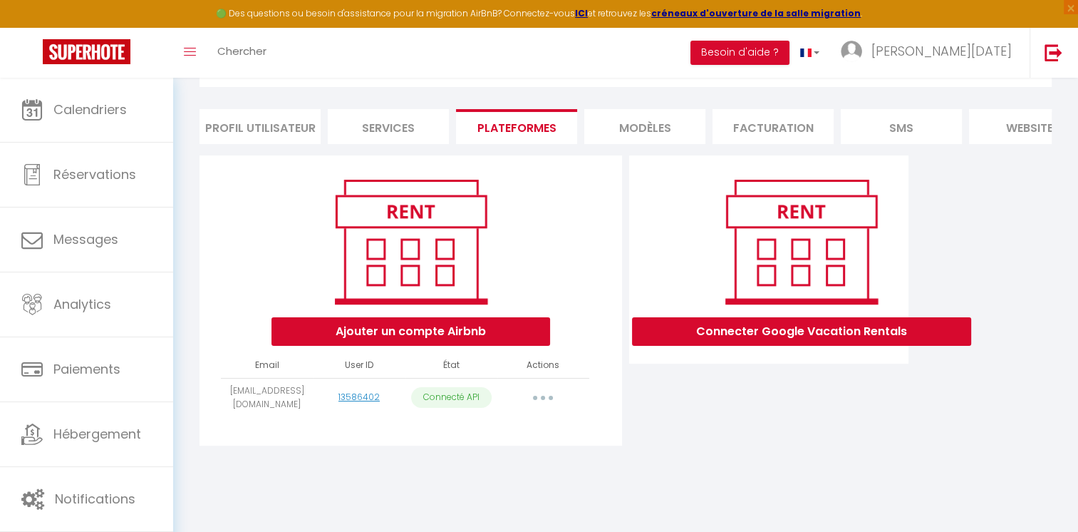
select select "45851"
select select "52252"
select select "56297"
select select "56785"
select select "69481"
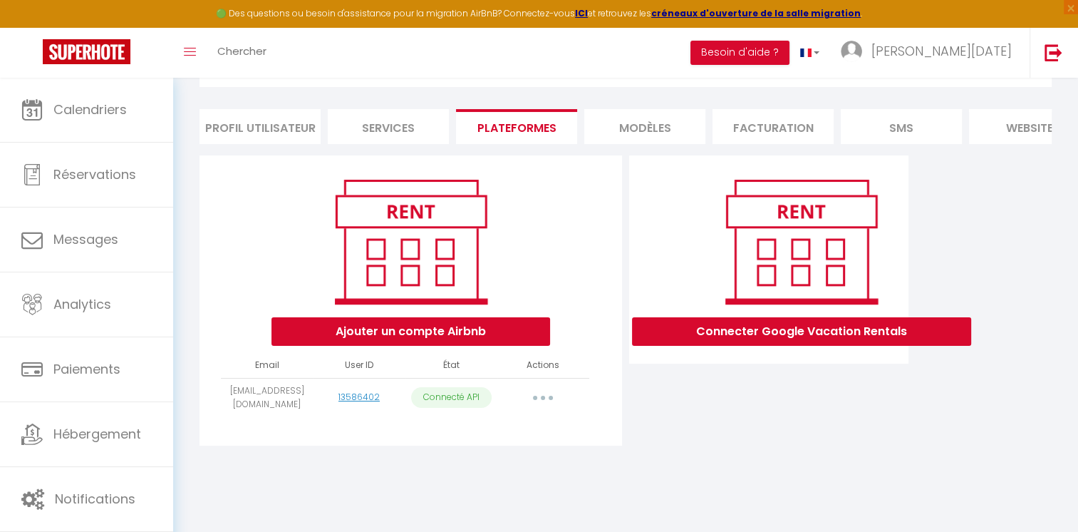
select select "67593"
select select "71424"
select select "72216"
select select "72408"
select select "73510"
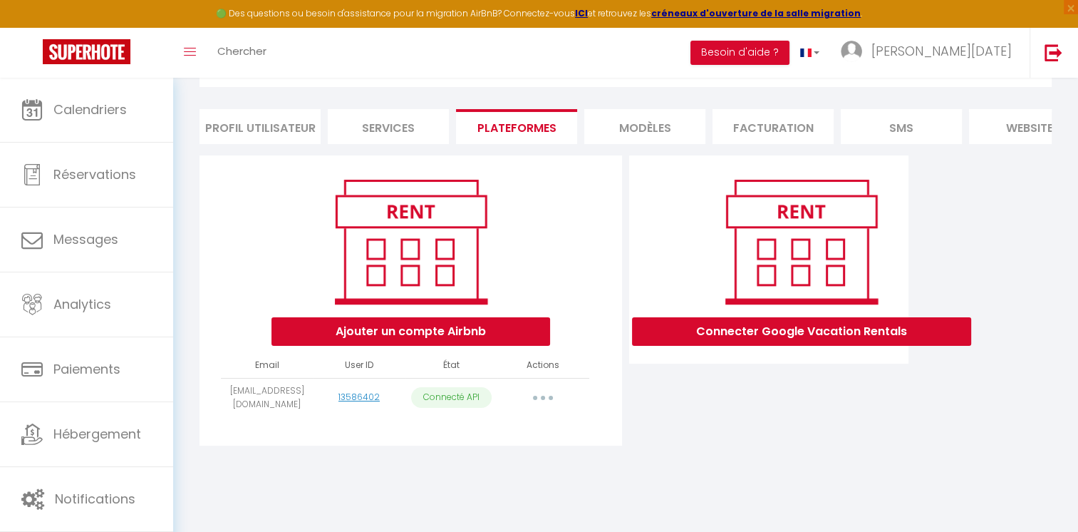
select select "73513"
select select "74462"
select select "74461"
select select "74460"
select select "74521"
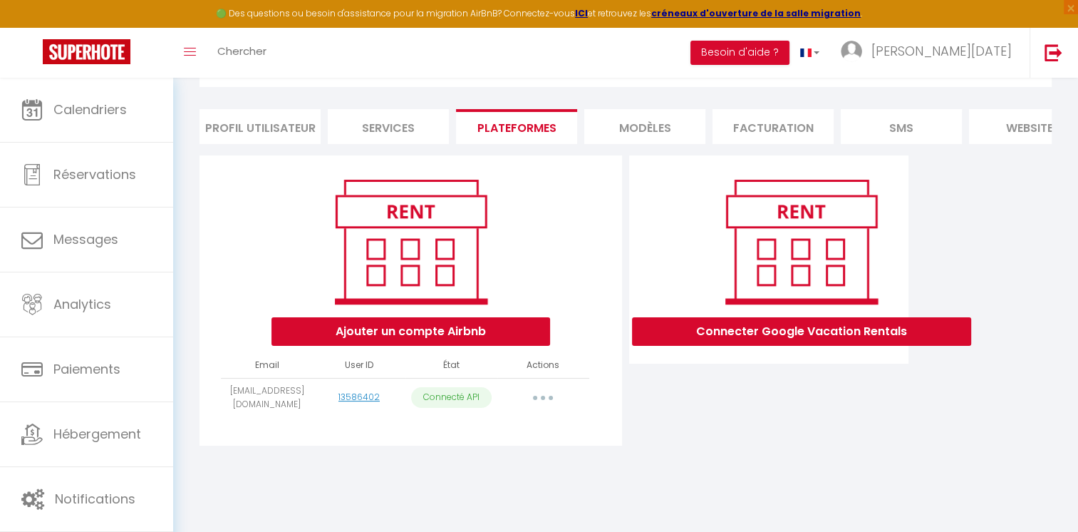
select select "76092"
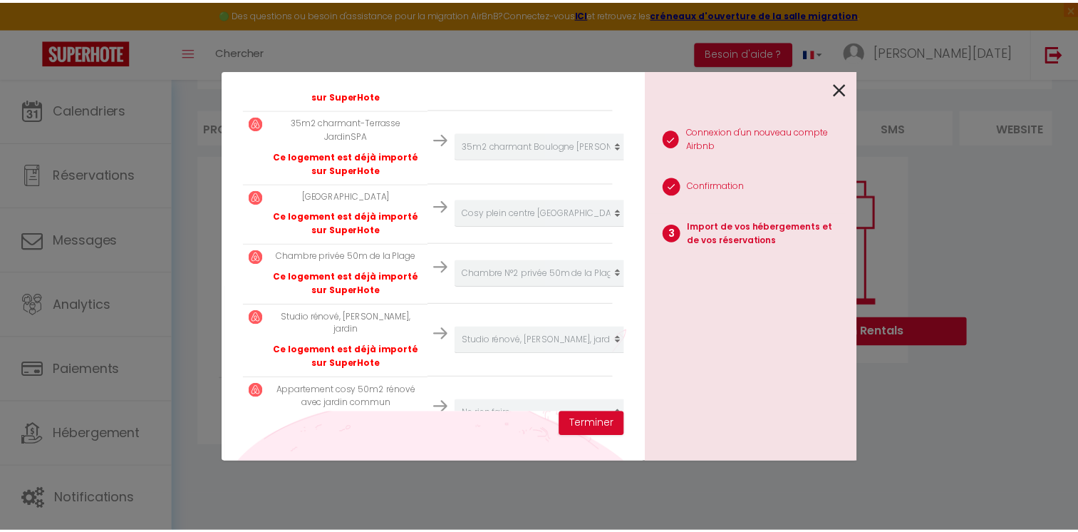
scroll to position [1752, 0]
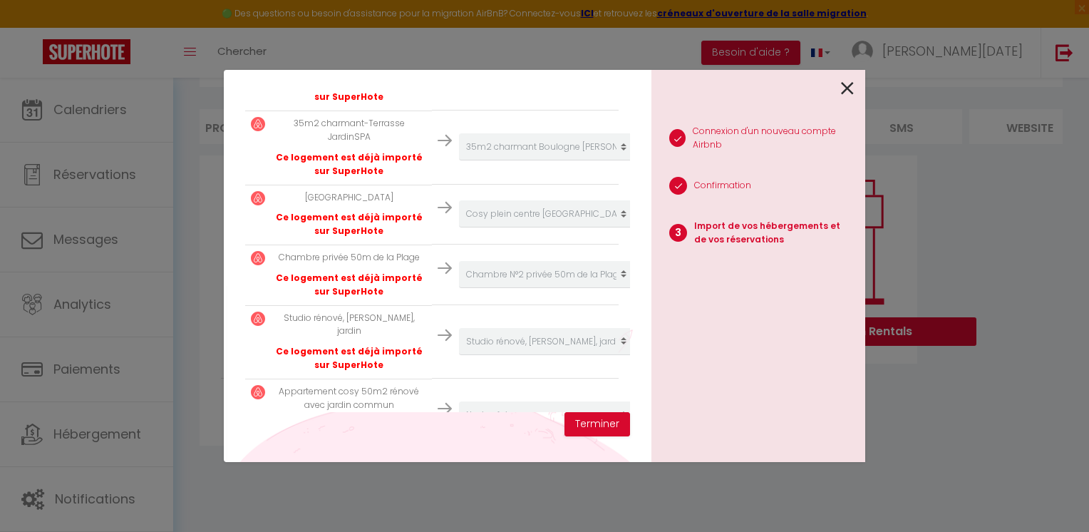
select select
click at [517, 378] on td "Créer un nouvel hébergement Ne rien faire Ajaccio Fesch ****VERY CENTRAL ON PED…" at bounding box center [525, 414] width 187 height 73
click at [846, 90] on icon at bounding box center [847, 88] width 13 height 21
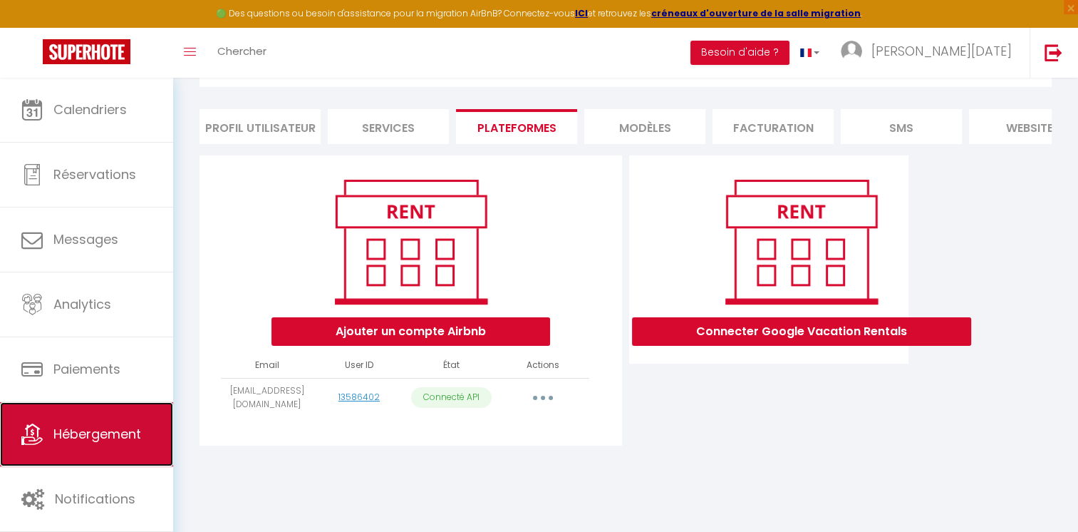
click at [110, 431] on span "Hébergement" at bounding box center [97, 434] width 88 height 18
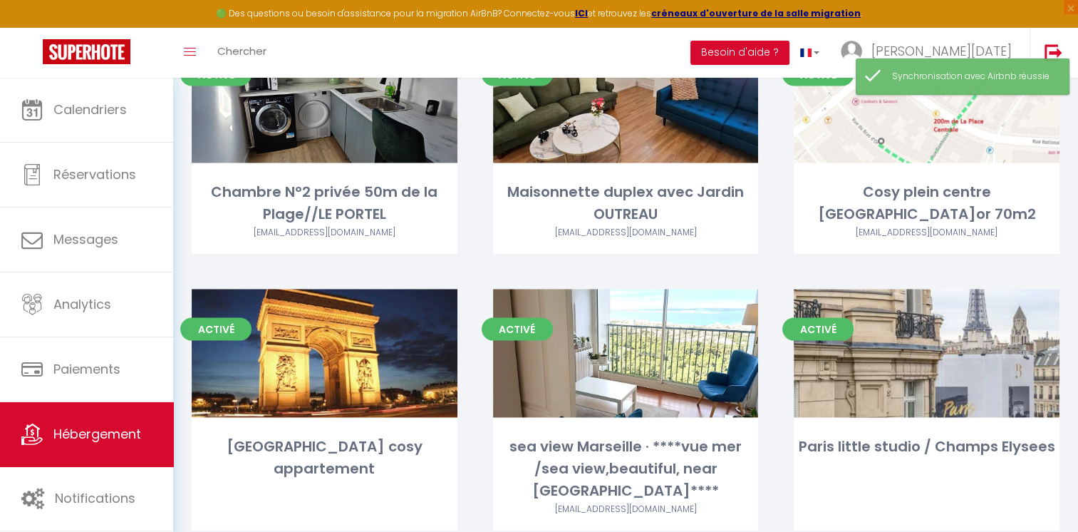
scroll to position [3003, 0]
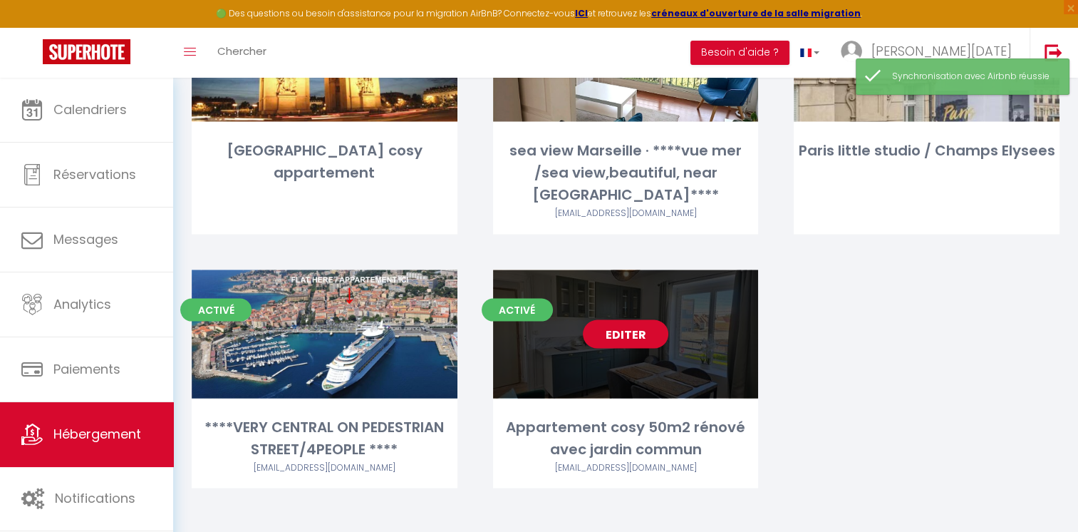
click at [624, 363] on div "Editer" at bounding box center [626, 334] width 266 height 128
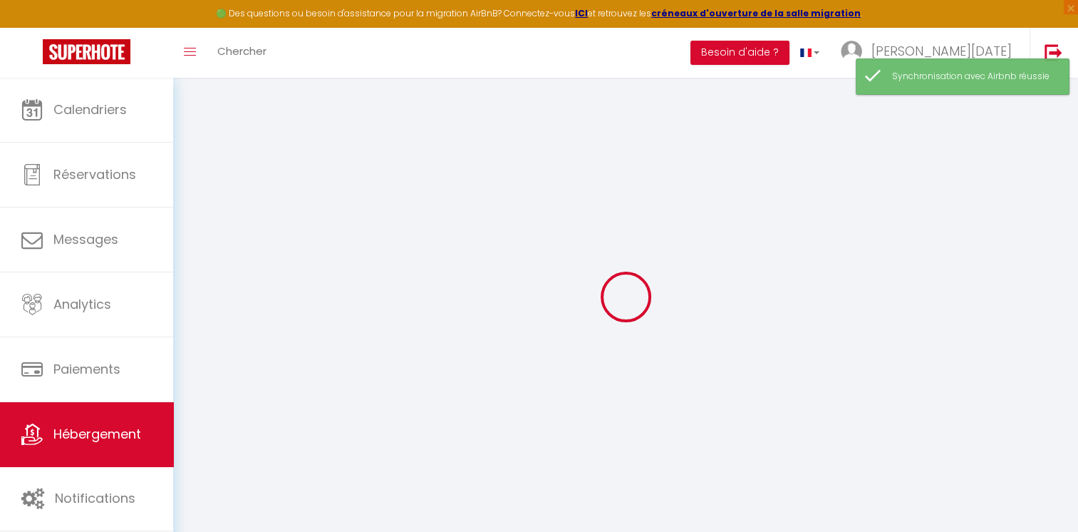
select select
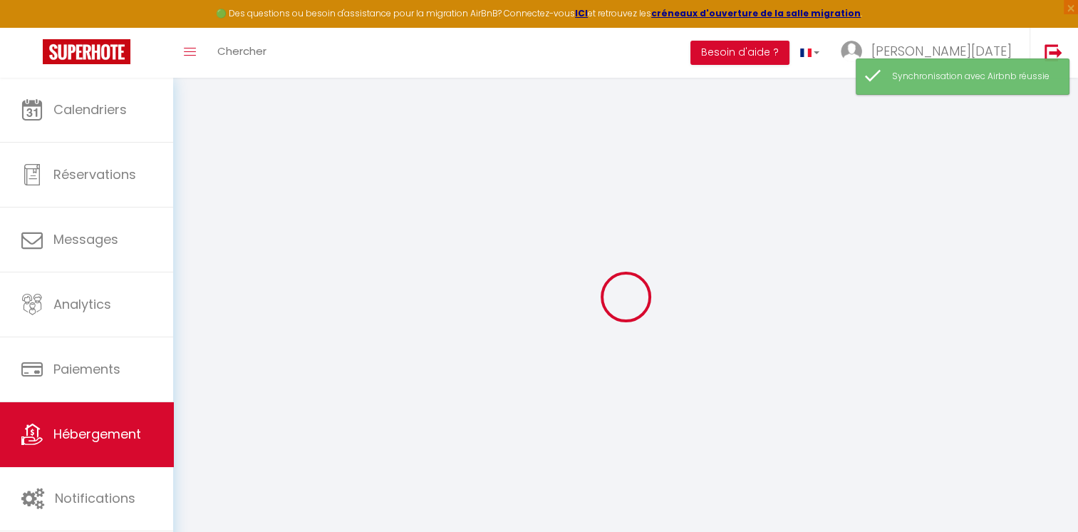
select select
checkbox input "false"
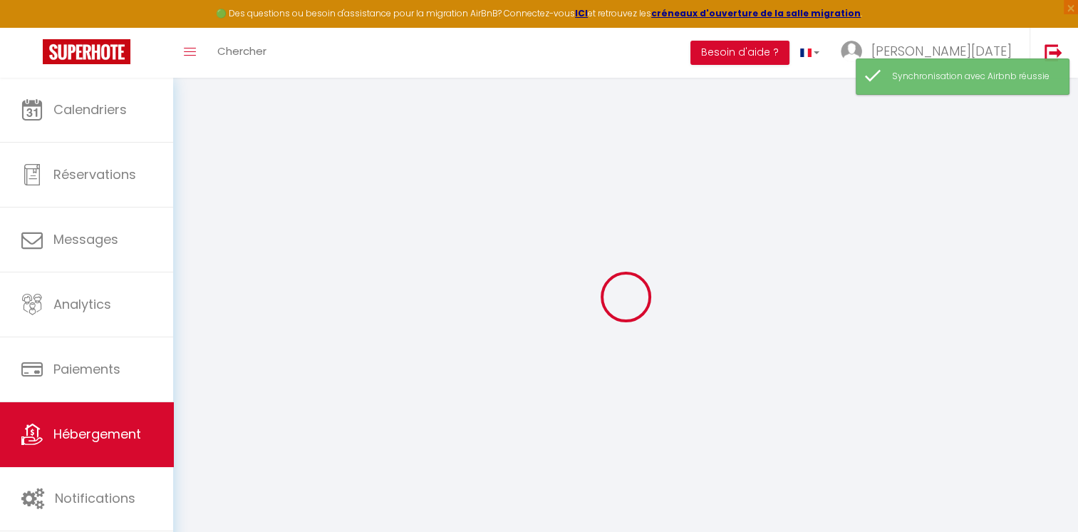
select select
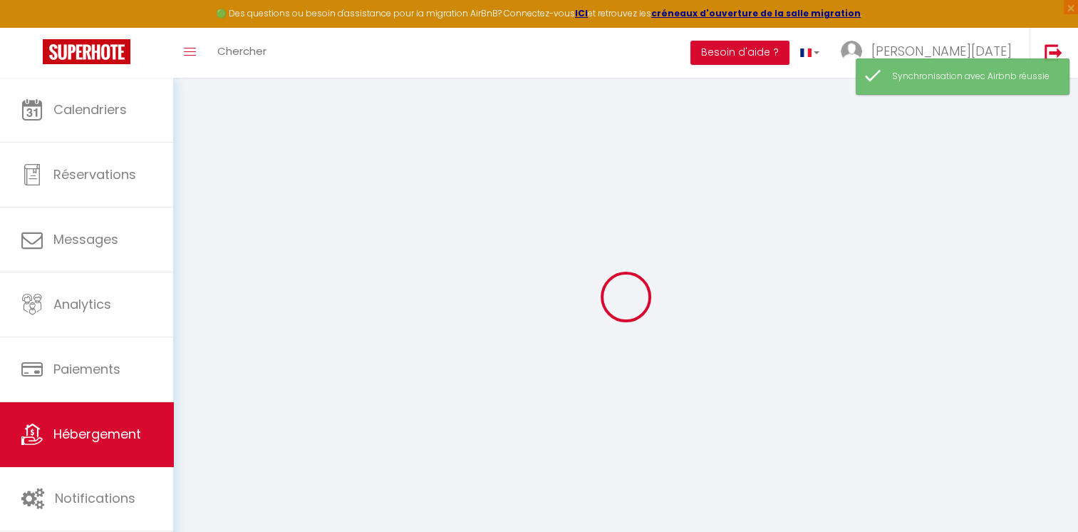
select select
checkbox input "false"
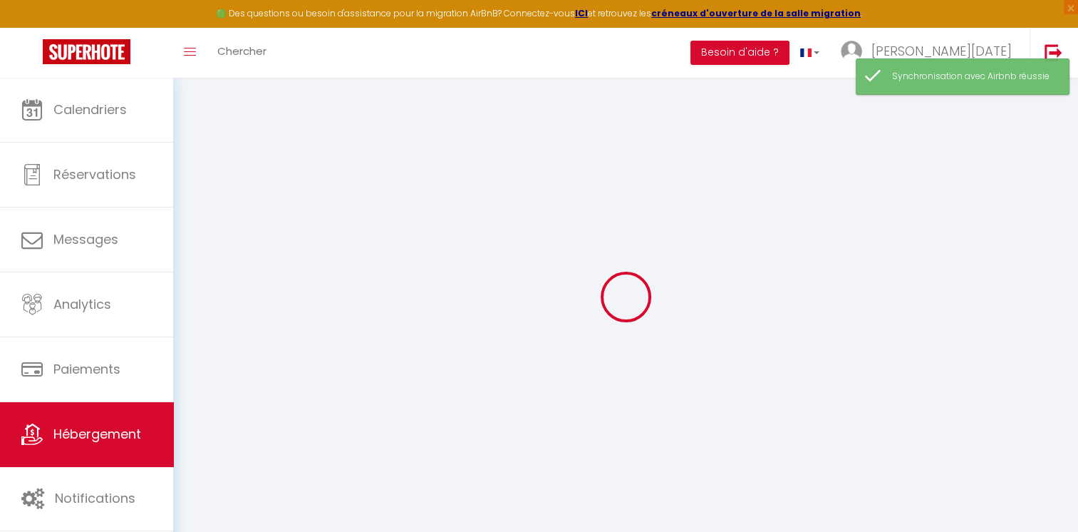
checkbox input "false"
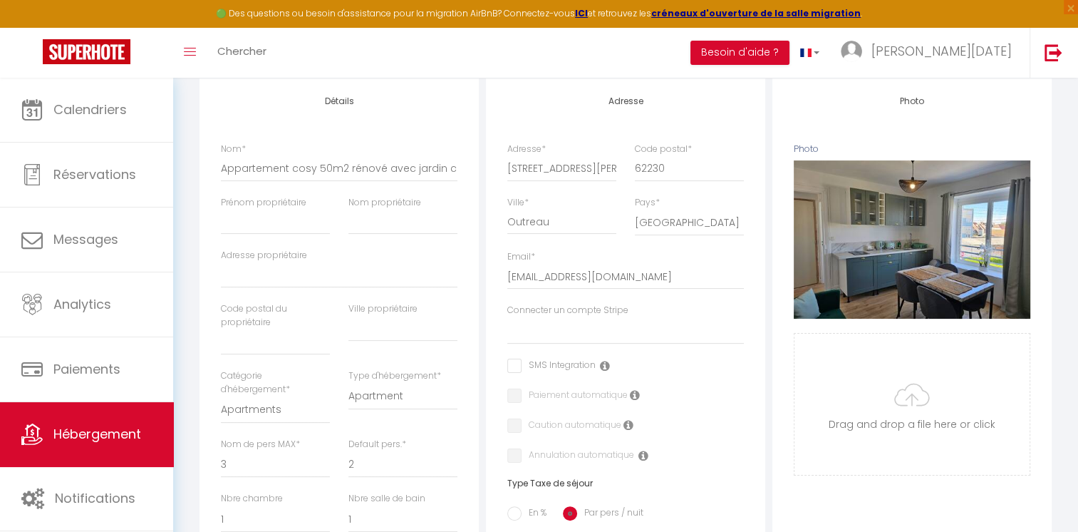
scroll to position [214, 0]
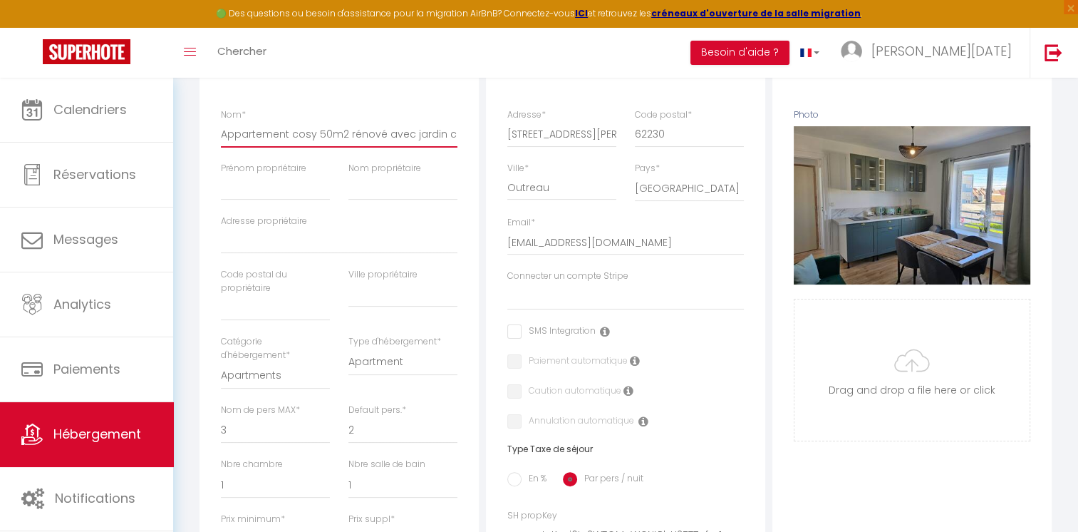
click at [340, 138] on input "Appartement cosy 50m2 rénové avec jardin commun" at bounding box center [339, 134] width 237 height 26
click at [407, 142] on input "Appartement cosy 50m2 rénové avec jardin commun" at bounding box center [339, 134] width 237 height 26
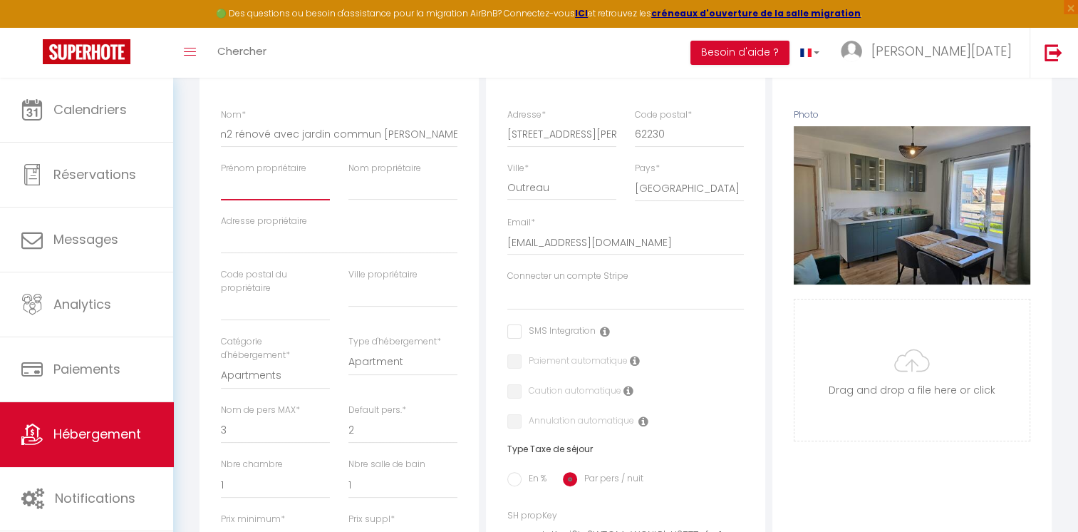
click at [281, 200] on input "Prénom propriétaire" at bounding box center [275, 188] width 109 height 26
click at [368, 200] on input "Nom propriétaire" at bounding box center [402, 188] width 109 height 26
click at [284, 254] on input "Adresse propriétaire" at bounding box center [339, 241] width 237 height 26
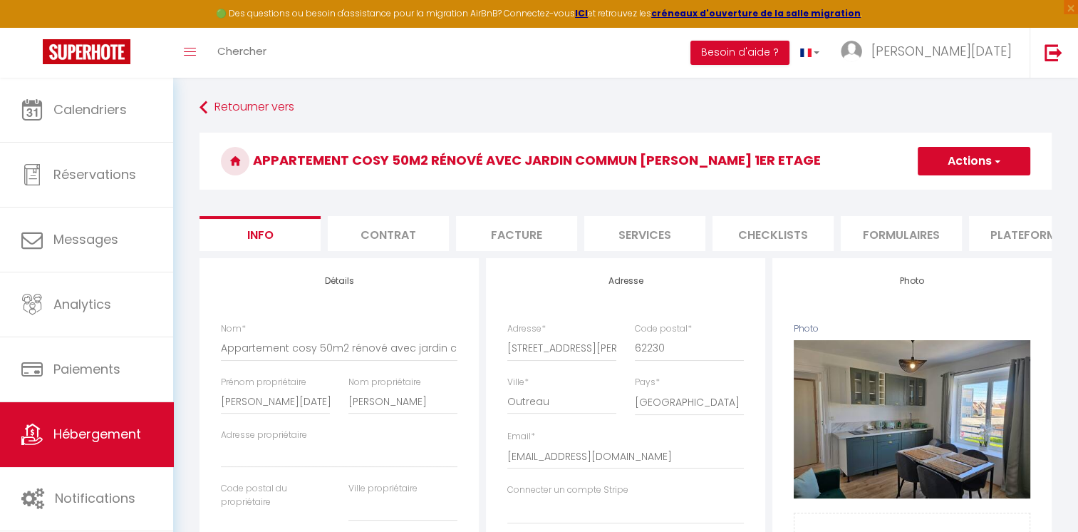
click at [412, 232] on li "Contrat" at bounding box center [388, 233] width 121 height 35
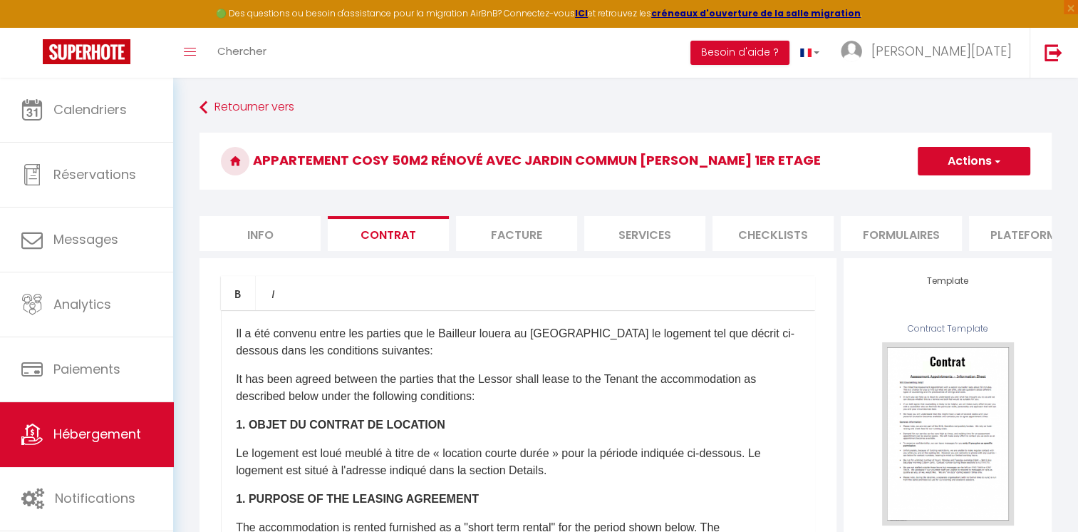
click at [524, 235] on li "Facture" at bounding box center [516, 233] width 121 height 35
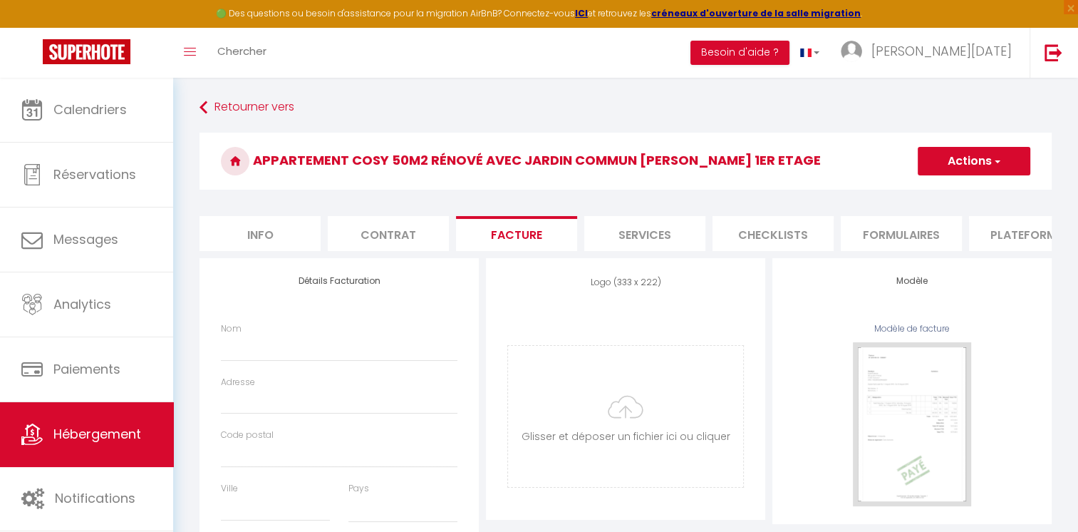
click at [584, 241] on ul "Info Contrat Facture Services Checklists Formulaires Plateformes Paramètres web…" at bounding box center [625, 233] width 852 height 35
click at [607, 240] on li "Services" at bounding box center [644, 233] width 121 height 35
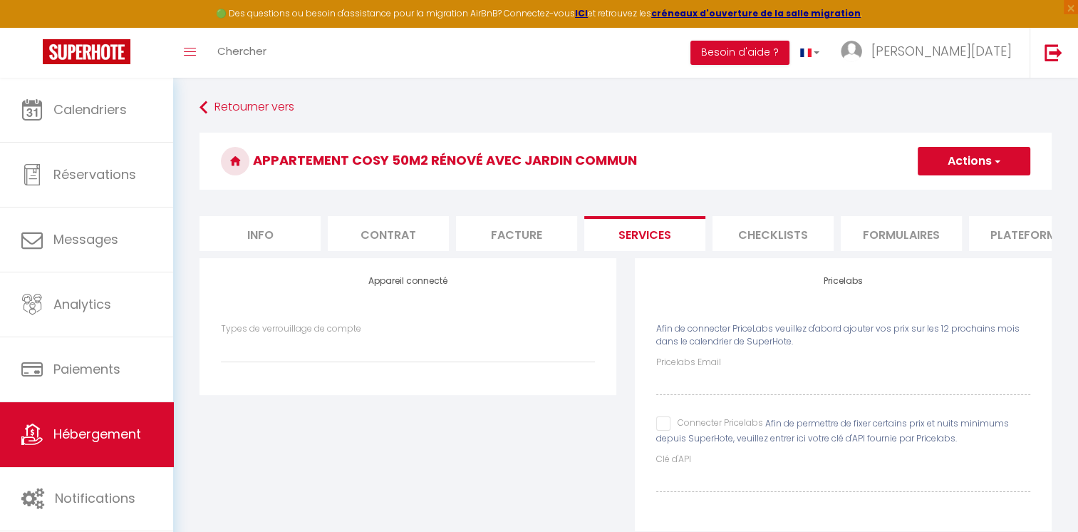
click at [765, 237] on li "Checklists" at bounding box center [772, 233] width 121 height 35
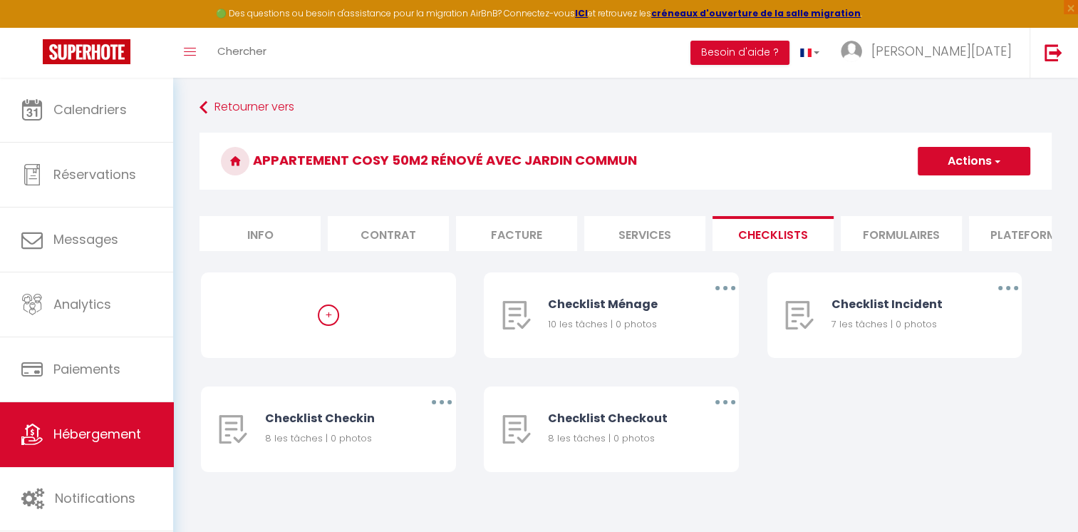
click at [918, 233] on li "Formulaires" at bounding box center [901, 233] width 121 height 35
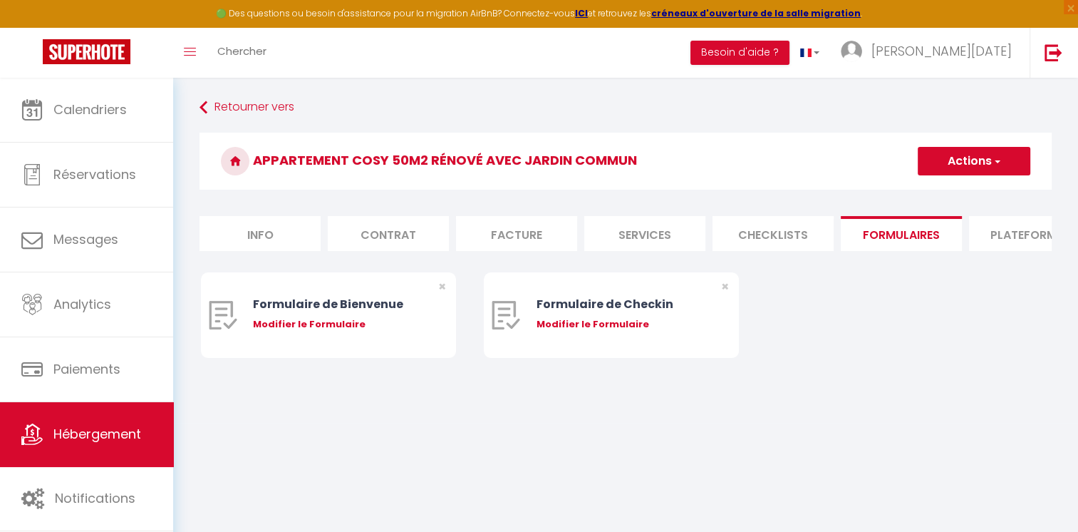
click at [1006, 235] on li "Plateformes" at bounding box center [1029, 233] width 121 height 35
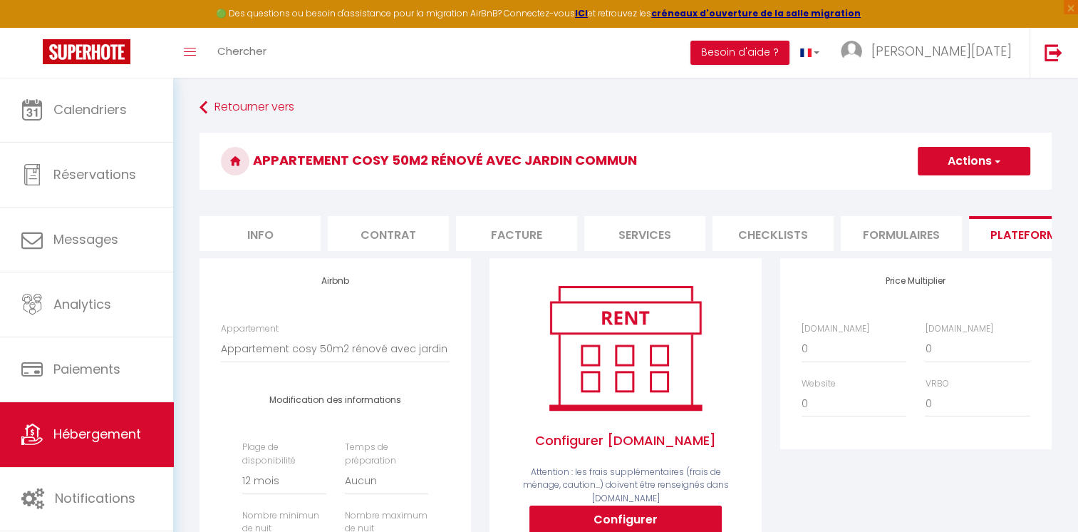
click at [248, 239] on li "Info" at bounding box center [259, 233] width 121 height 35
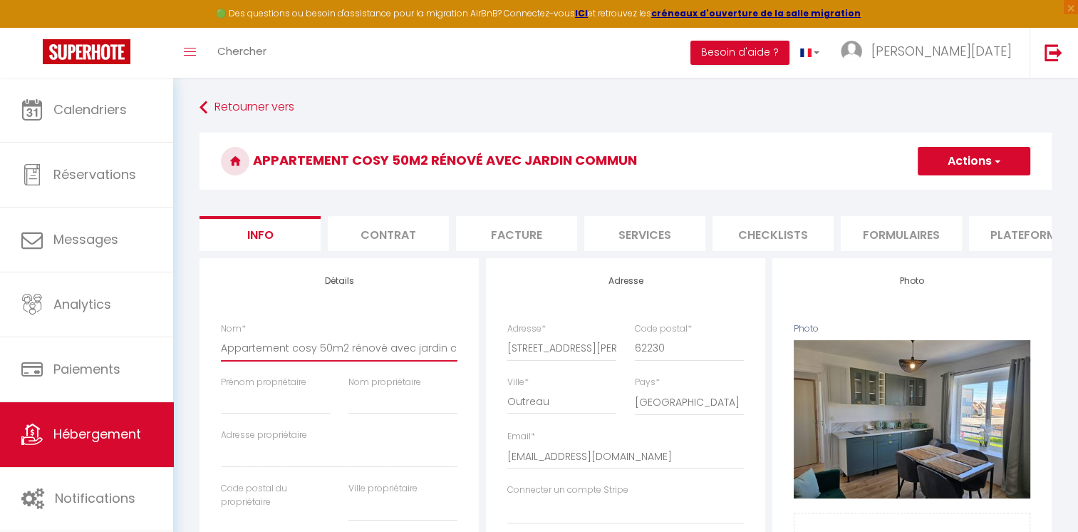
click at [432, 358] on input "Appartement cosy 50m2 rénové avec jardin commun" at bounding box center [339, 348] width 237 height 26
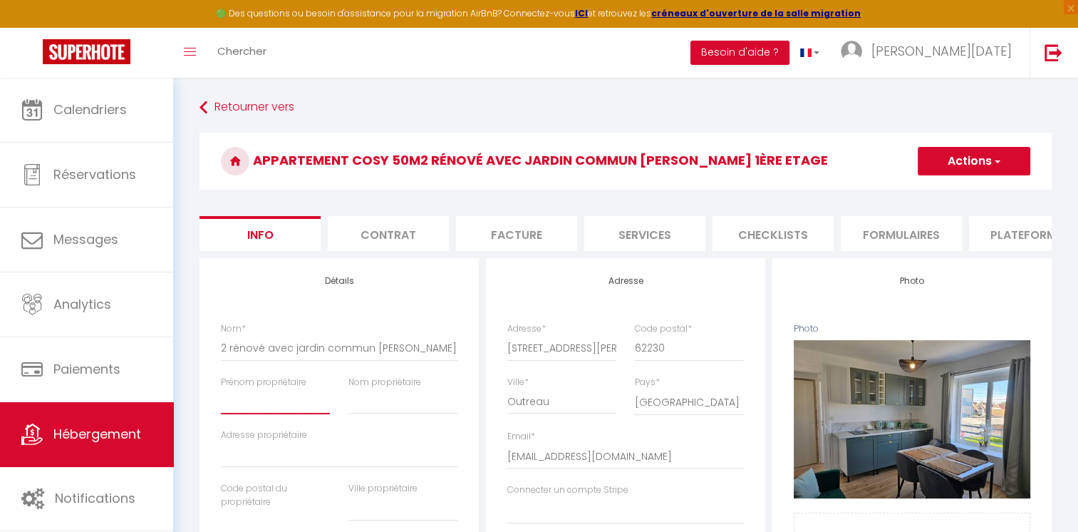
click at [274, 408] on input "Prénom propriétaire" at bounding box center [275, 401] width 109 height 26
click at [369, 408] on input "Nom propriétaire" at bounding box center [402, 401] width 109 height 26
click at [992, 160] on span "button" at bounding box center [996, 161] width 9 height 14
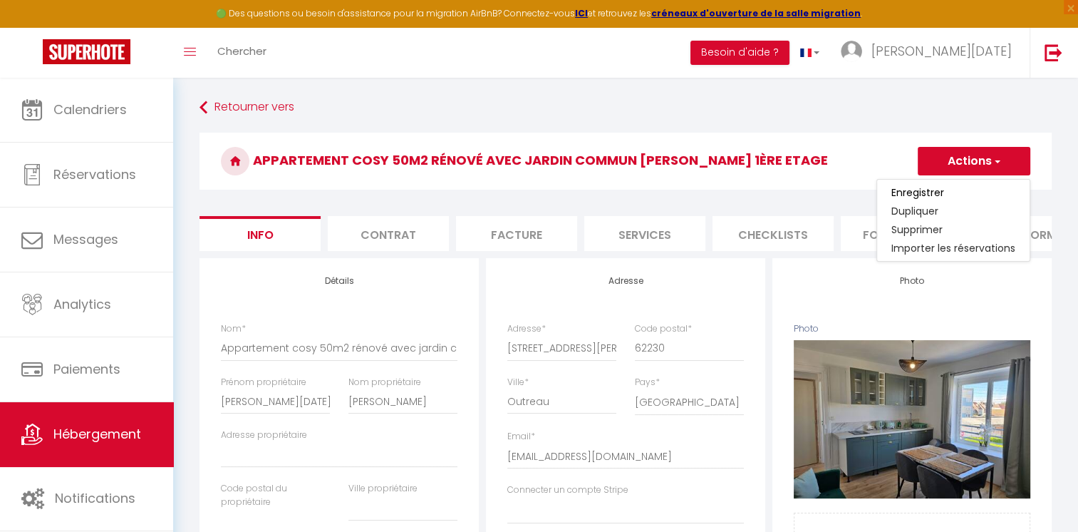
click at [955, 192] on link "Enregistrer" at bounding box center [953, 192] width 152 height 19
click at [957, 161] on button "Actions" at bounding box center [974, 161] width 113 height 28
click at [916, 192] on input "Enregistrer" at bounding box center [917, 192] width 53 height 14
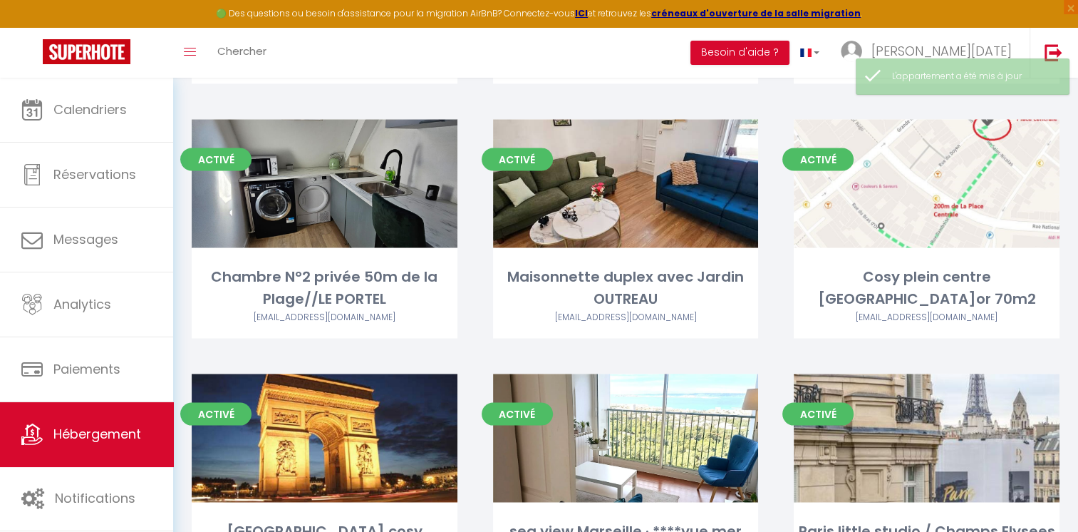
scroll to position [3026, 0]
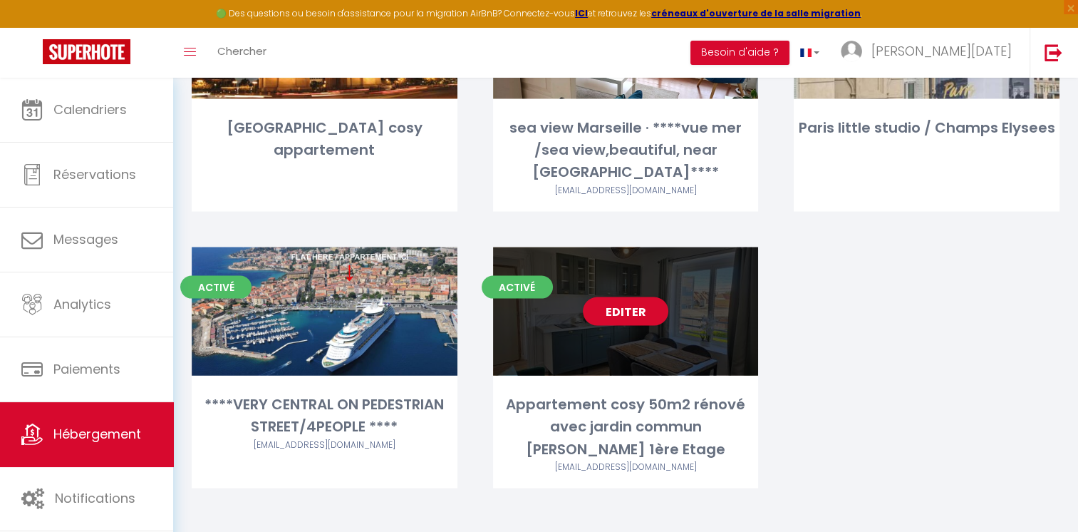
click at [584, 341] on div "Editer" at bounding box center [626, 311] width 266 height 128
click at [618, 358] on div "Editer" at bounding box center [626, 311] width 266 height 128
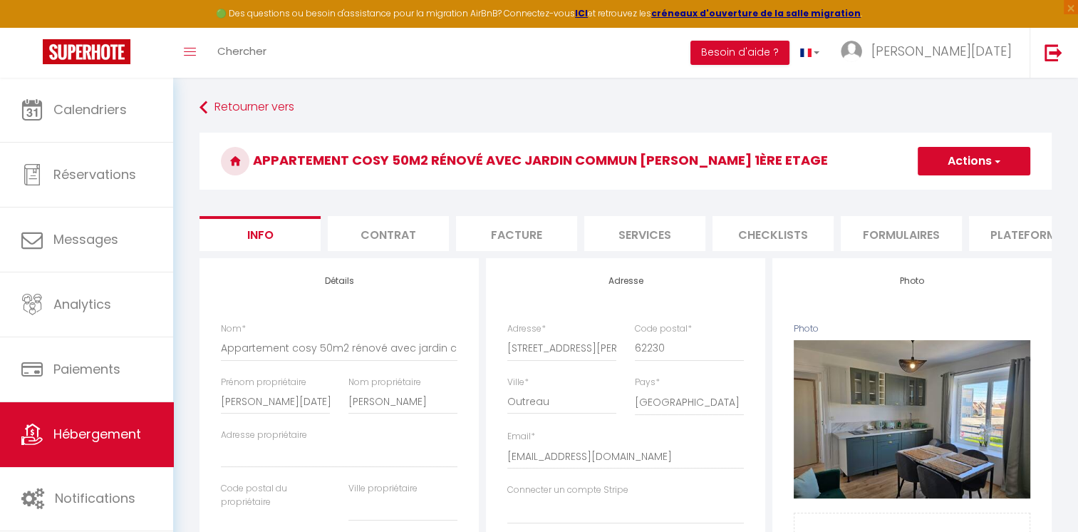
click at [787, 232] on li "Checklists" at bounding box center [772, 233] width 121 height 35
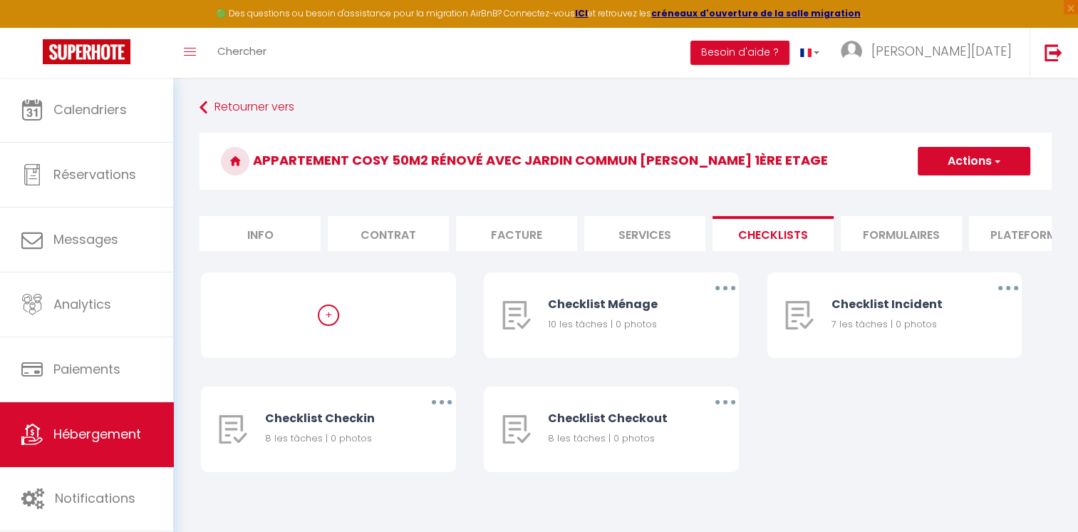
click at [878, 221] on li "Formulaires" at bounding box center [901, 233] width 121 height 35
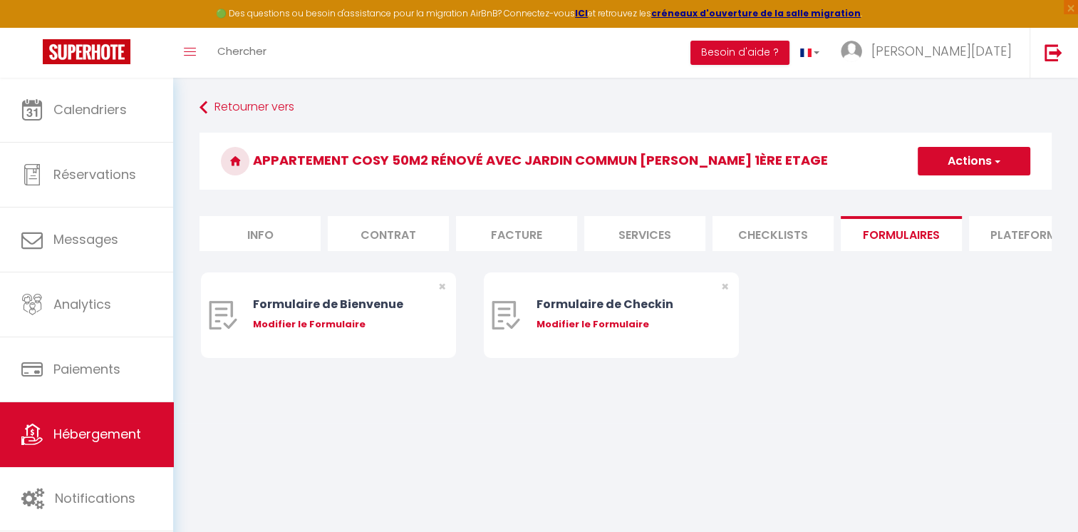
click at [980, 222] on li "Plateformes" at bounding box center [1029, 233] width 121 height 35
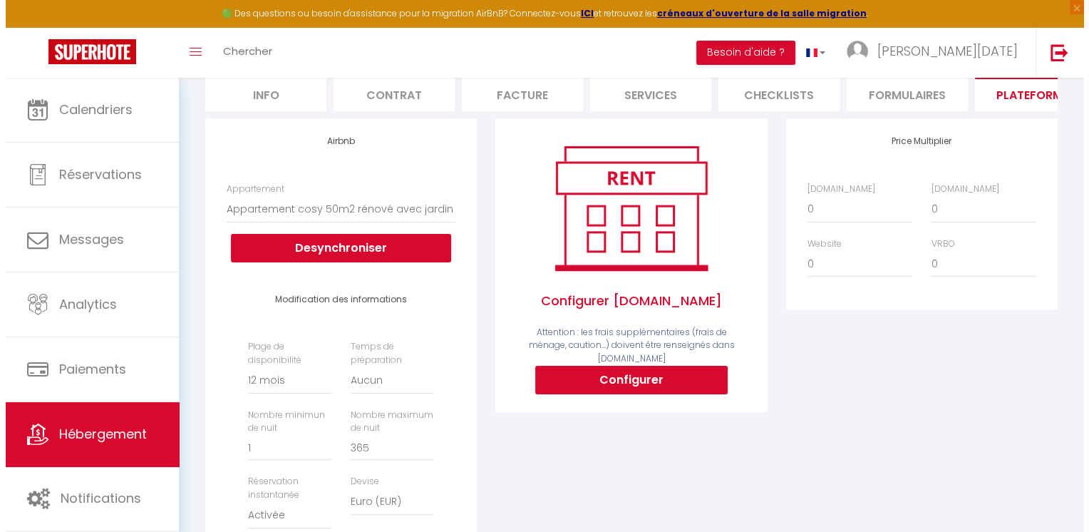
scroll to position [142, 0]
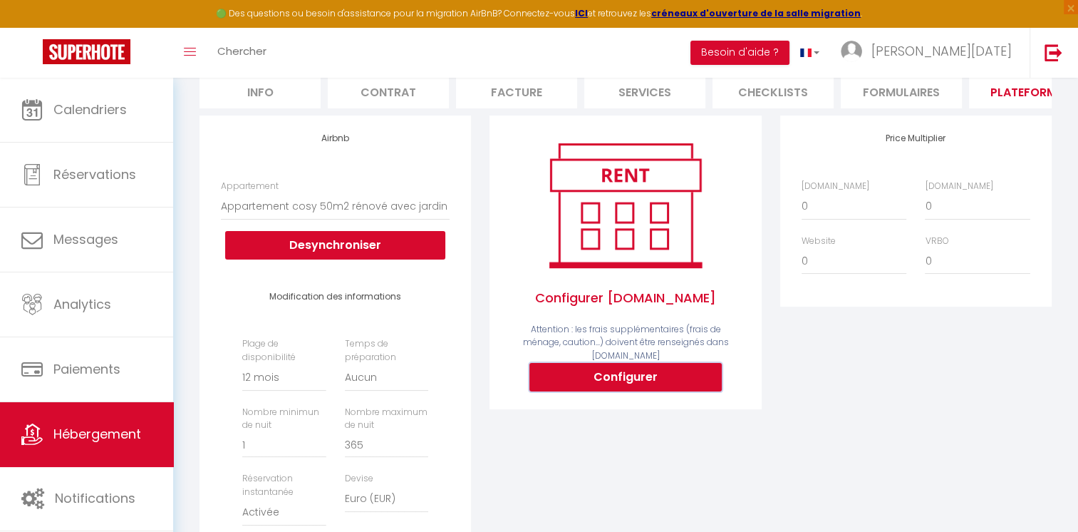
click at [581, 378] on button "Configurer" at bounding box center [625, 377] width 192 height 28
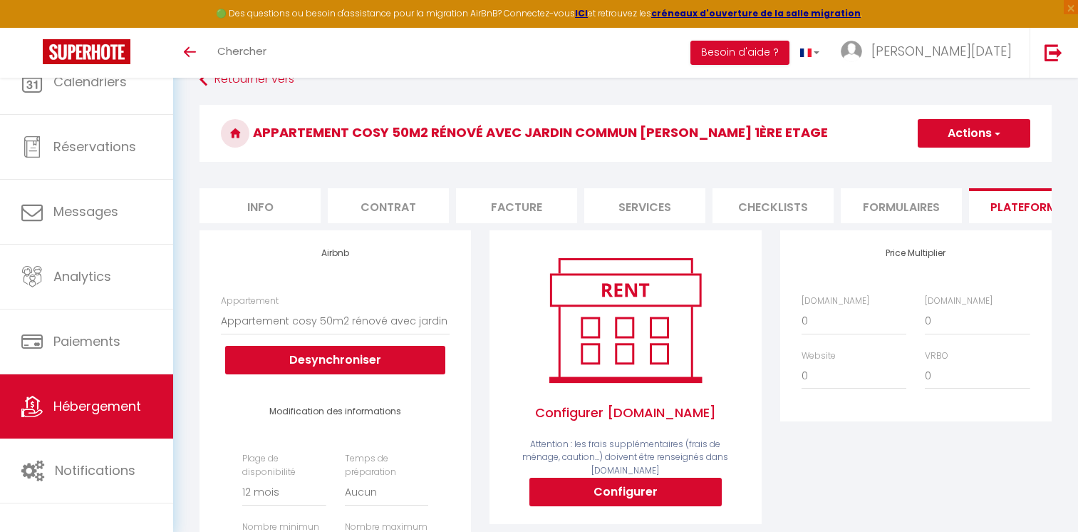
select select "4971-1507007379062770981"
select select "365"
select select "EUR"
select select
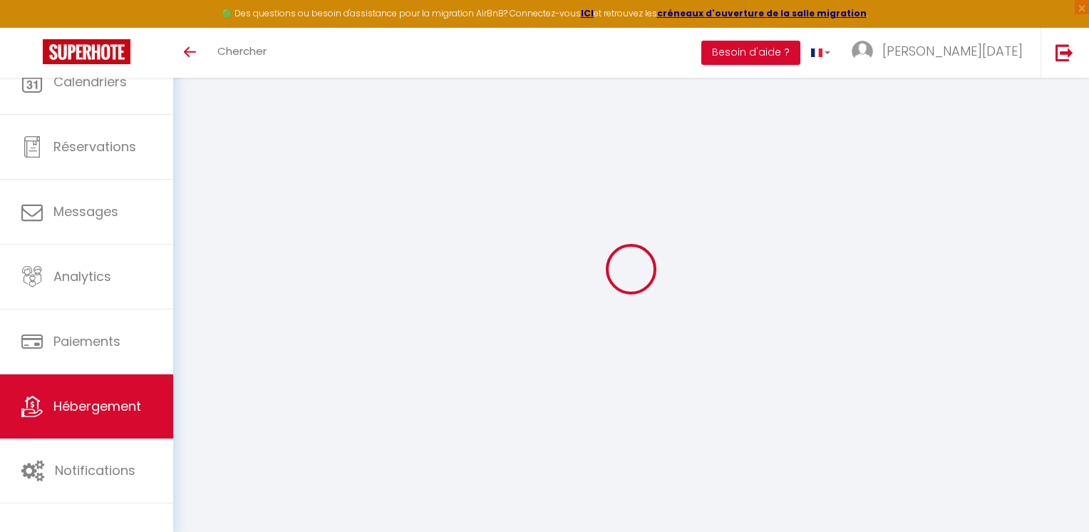
select select "3"
select select "2"
select select "1"
select select
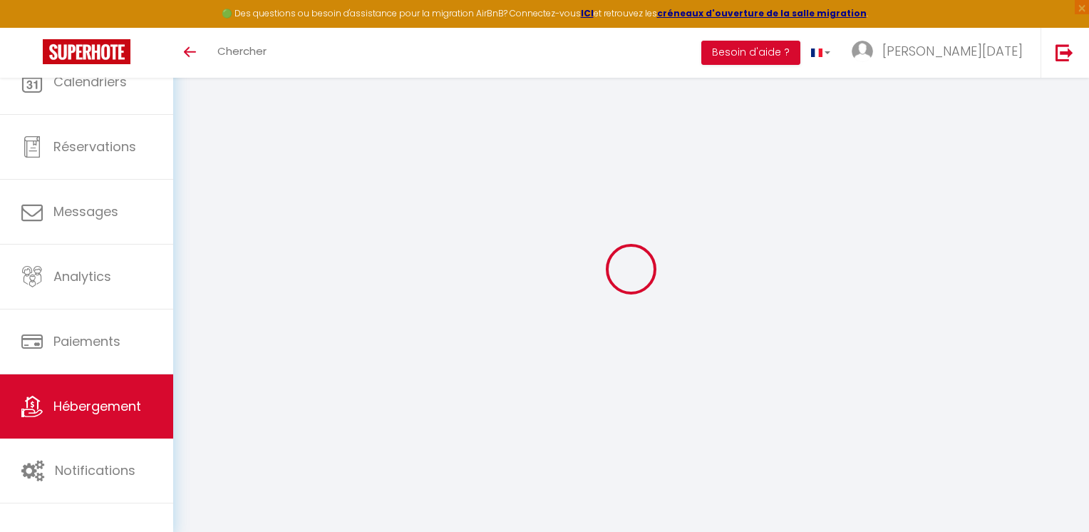
select select "28"
type input "Ajaccio Fesch ****VERY CENTRAL ON [GEOGRAPHIC_DATA]/4PEOPLE ****"
type input "Jean Noel"
type input "68"
type input "10"
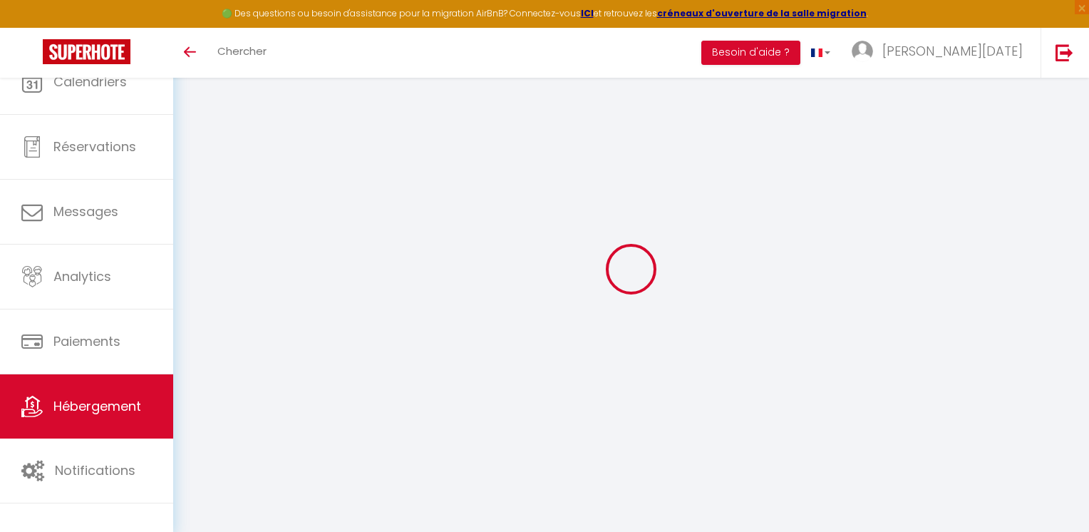
type input "46"
type input "3.00"
type input "250"
select select
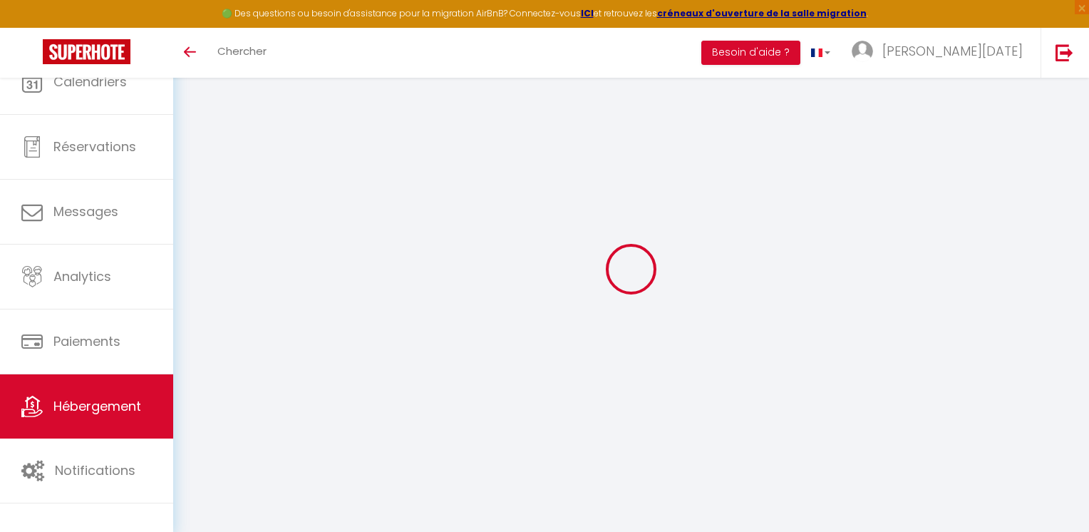
select select
type input "36 Rue Cardinal Fesch"
type input "20000"
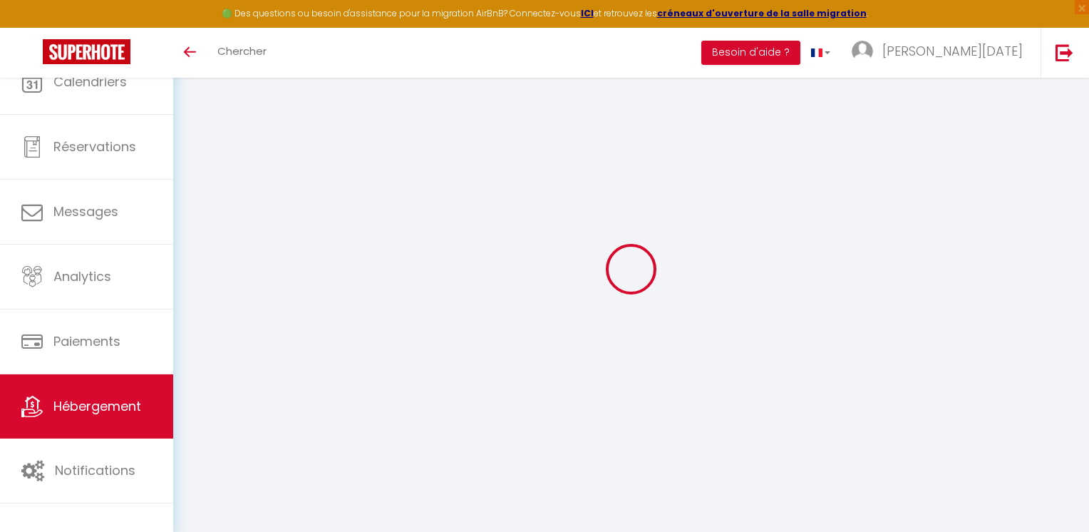
type input "Ajaccio"
type input "jean.novobox@gmail.com"
select select "7173"
checkbox input "false"
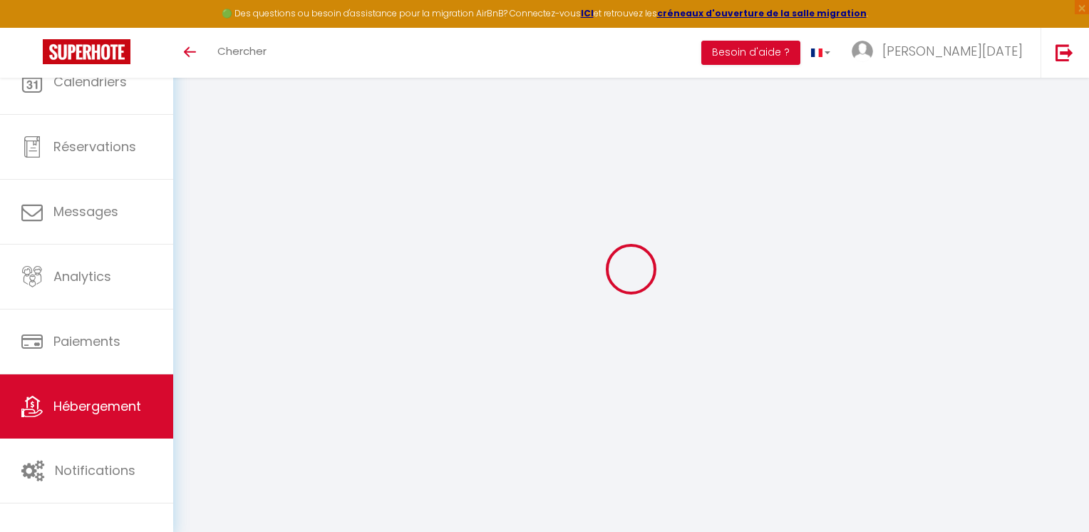
checkbox input "false"
type input "0"
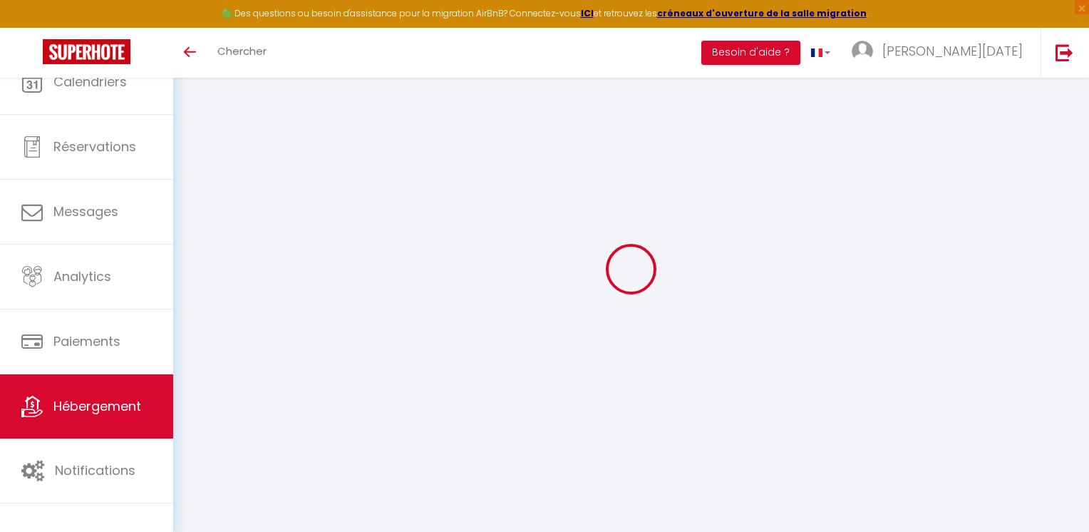
type input "0"
select select
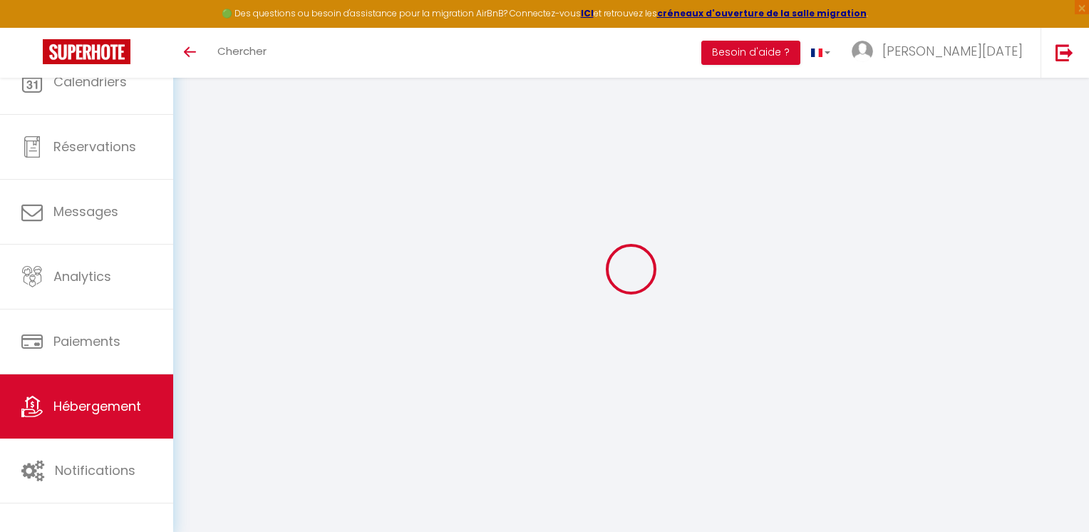
select select
checkbox input "false"
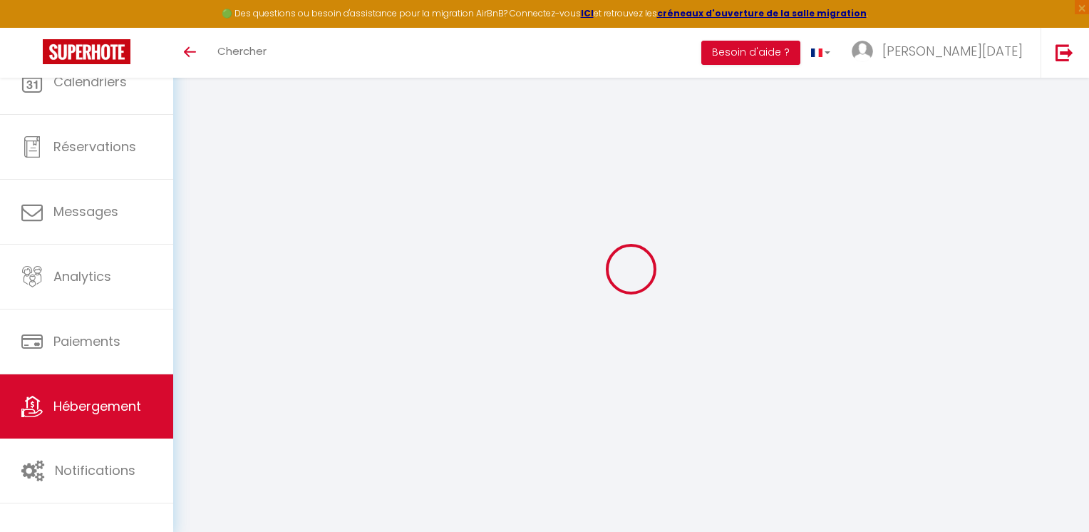
checkbox input "false"
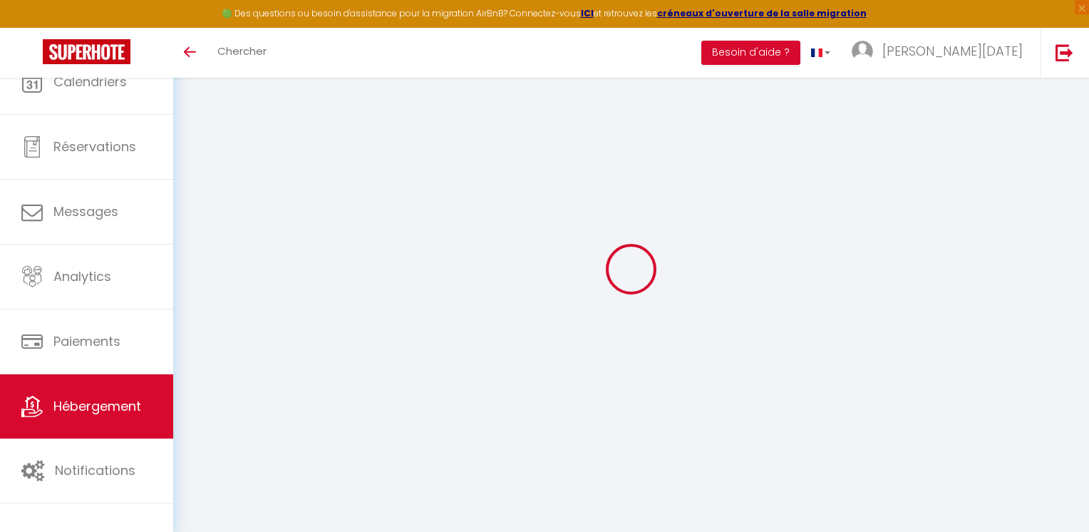
checkbox input "false"
select select "16:00"
select select
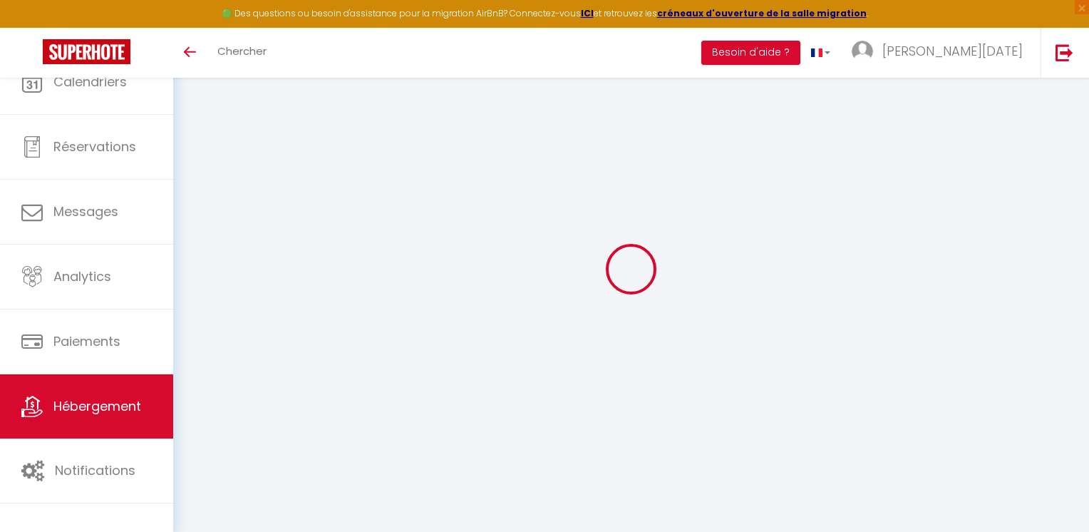
select select "11:00"
select select "30"
select select "120"
select select
